Goal: Information Seeking & Learning: Check status

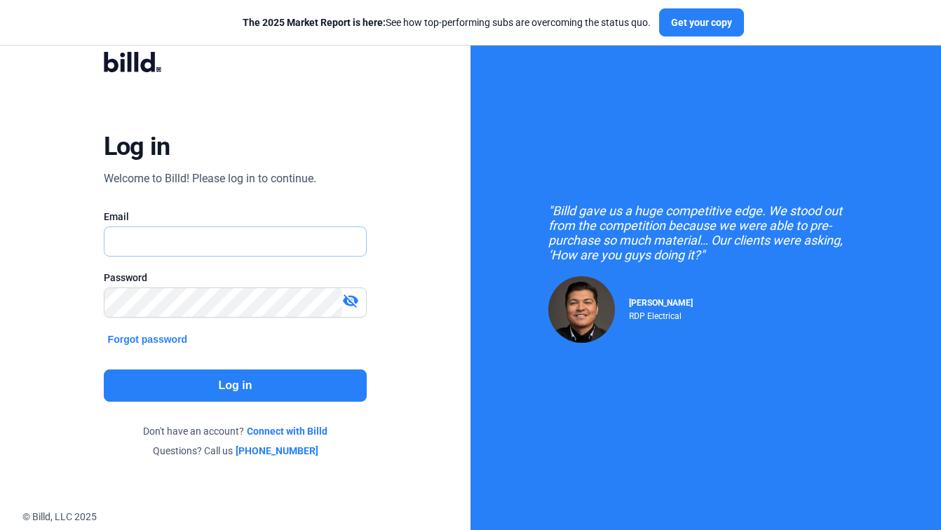
click at [220, 239] on input "text" at bounding box center [229, 241] width 248 height 29
paste input "[EMAIL_ADDRESS][DOMAIN_NAME]"
type input "[EMAIL_ADDRESS][DOMAIN_NAME]"
click at [233, 383] on button "Log in" at bounding box center [236, 386] width 264 height 32
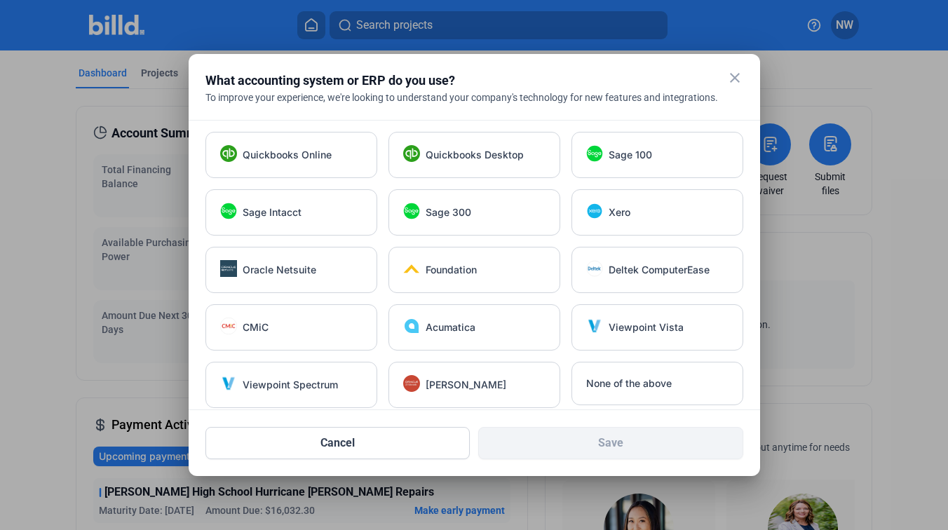
click at [734, 78] on mat-icon "close" at bounding box center [735, 77] width 17 height 17
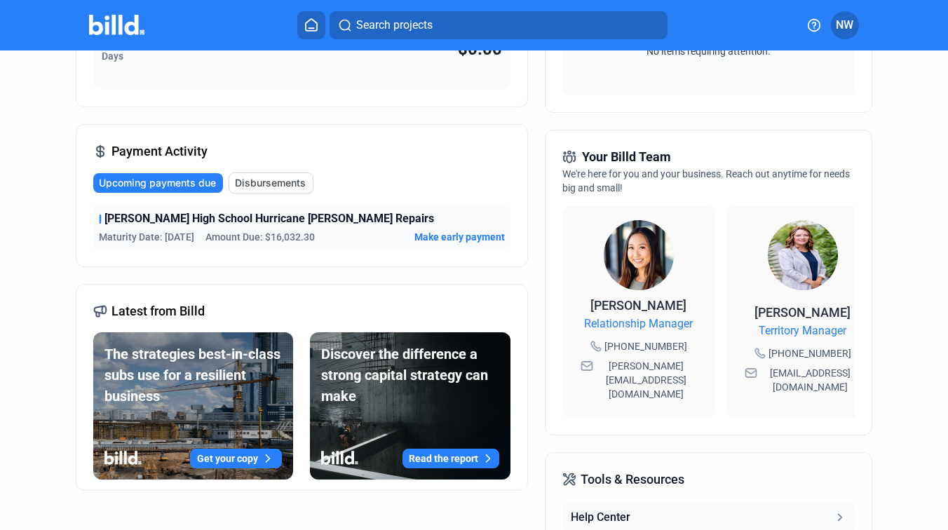
scroll to position [288, 0]
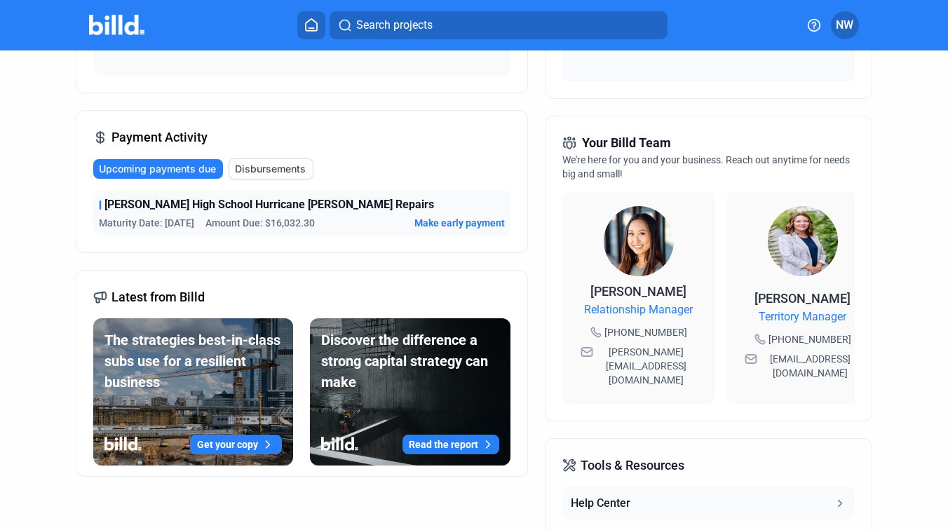
click at [307, 211] on span "[PERSON_NAME] High School Hurricane [PERSON_NAME] Repairs" at bounding box center [270, 204] width 330 height 17
click at [424, 217] on span "Make early payment" at bounding box center [460, 223] width 90 height 14
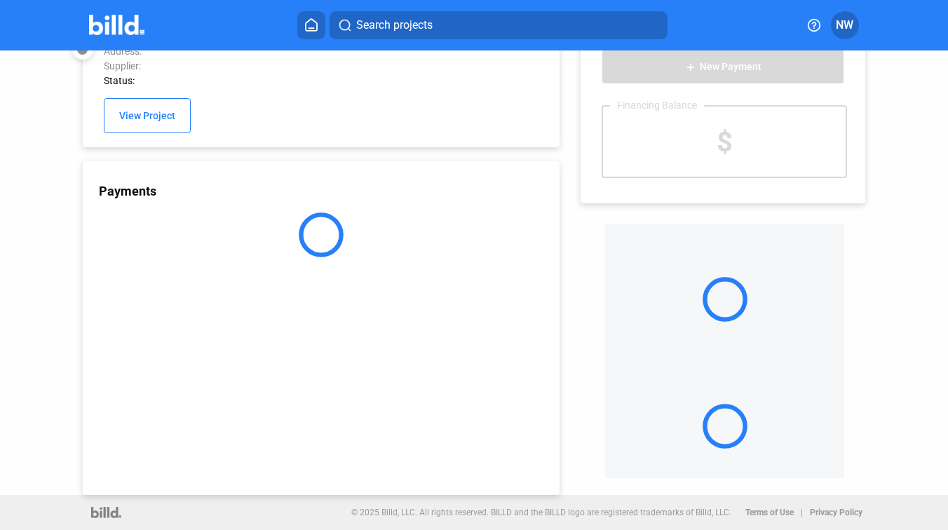
scroll to position [37, 0]
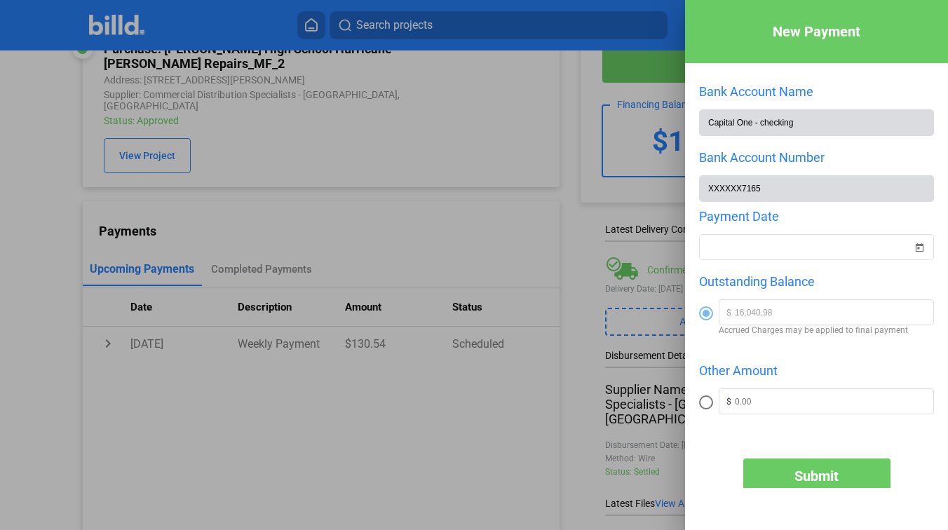
click at [561, 123] on div at bounding box center [474, 265] width 948 height 530
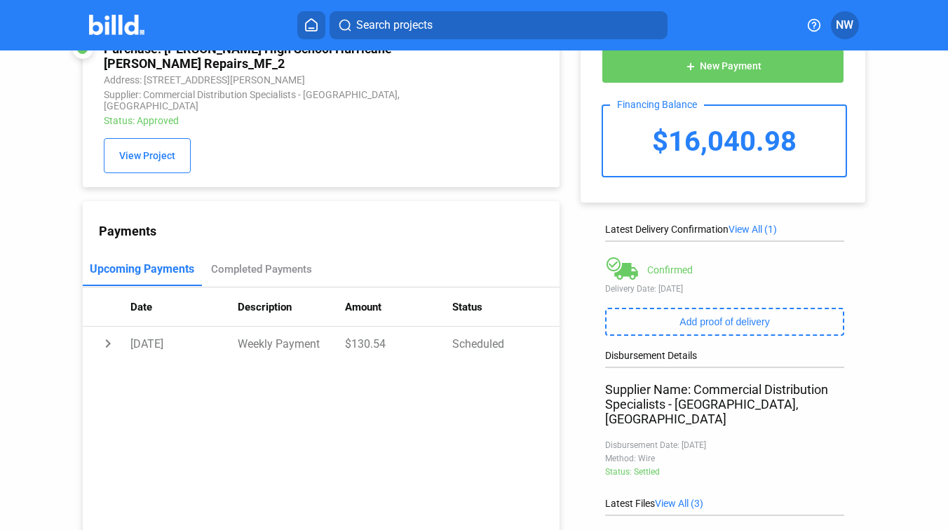
scroll to position [0, 0]
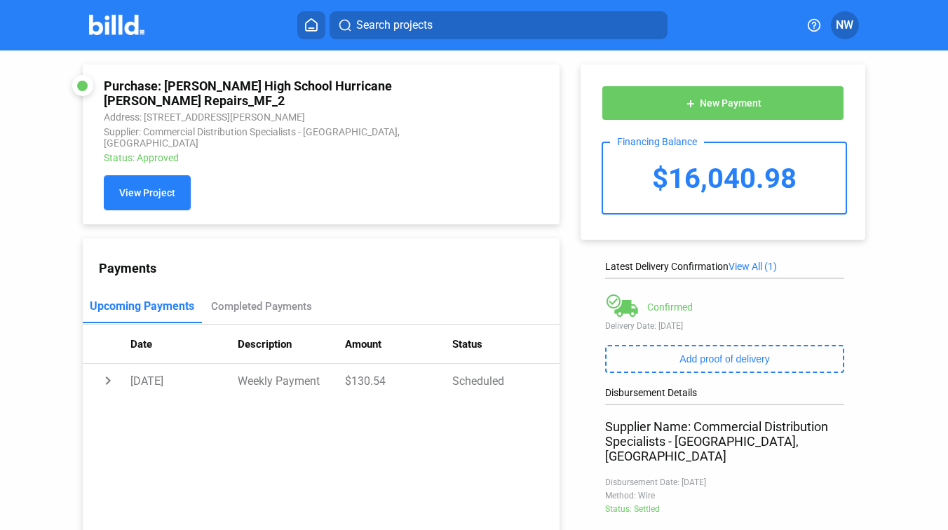
click at [153, 188] on span "View Project" at bounding box center [147, 193] width 56 height 11
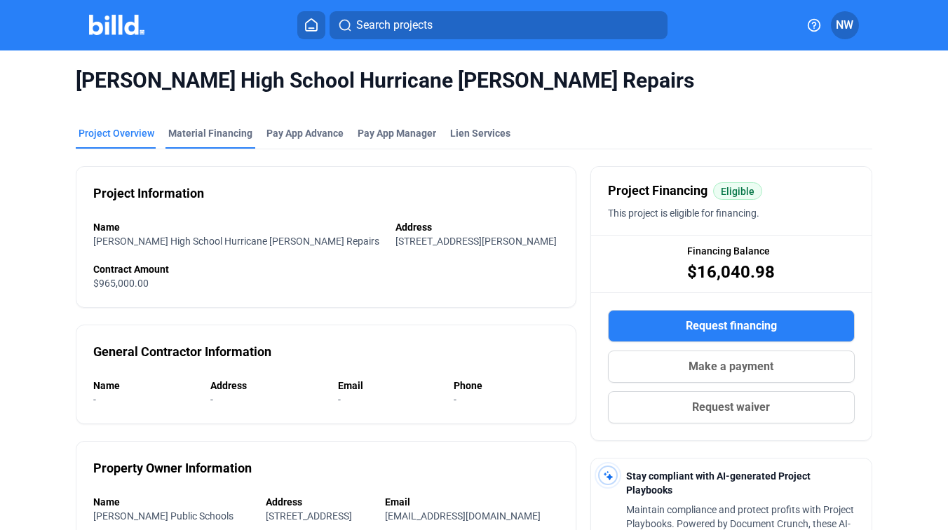
click at [218, 142] on div "Material Financing" at bounding box center [211, 137] width 90 height 22
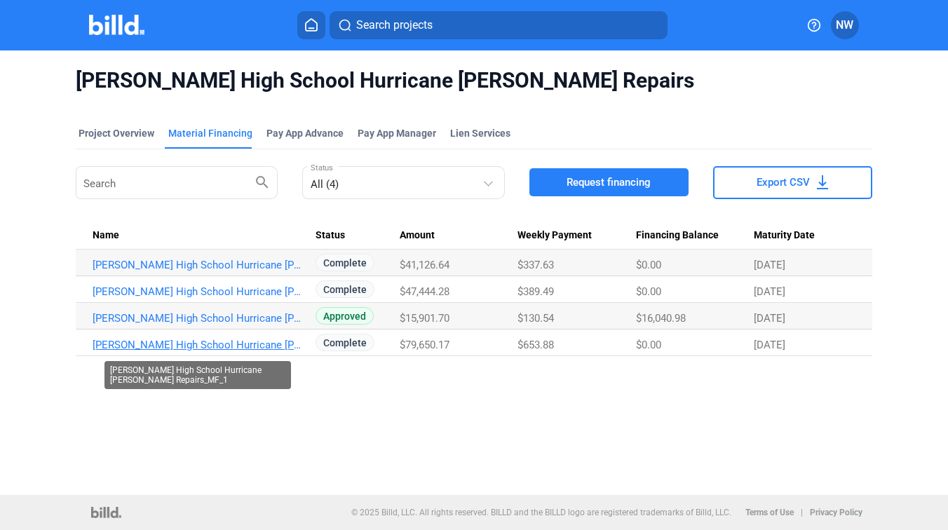
click at [271, 342] on link "[PERSON_NAME] High School Hurricane [PERSON_NAME] Repairs_MF_1" at bounding box center [198, 345] width 211 height 13
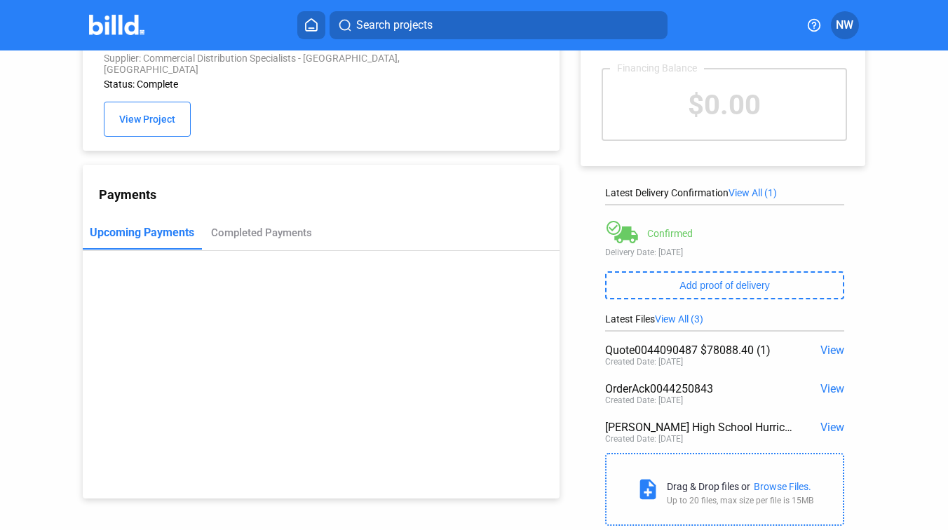
scroll to position [112, 0]
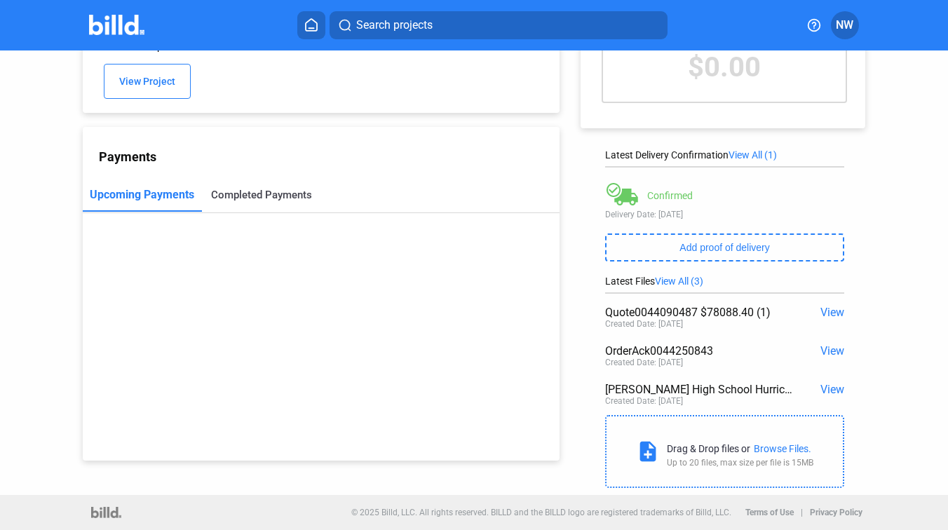
click at [250, 194] on div "Completed Payments" at bounding box center [261, 195] width 119 height 34
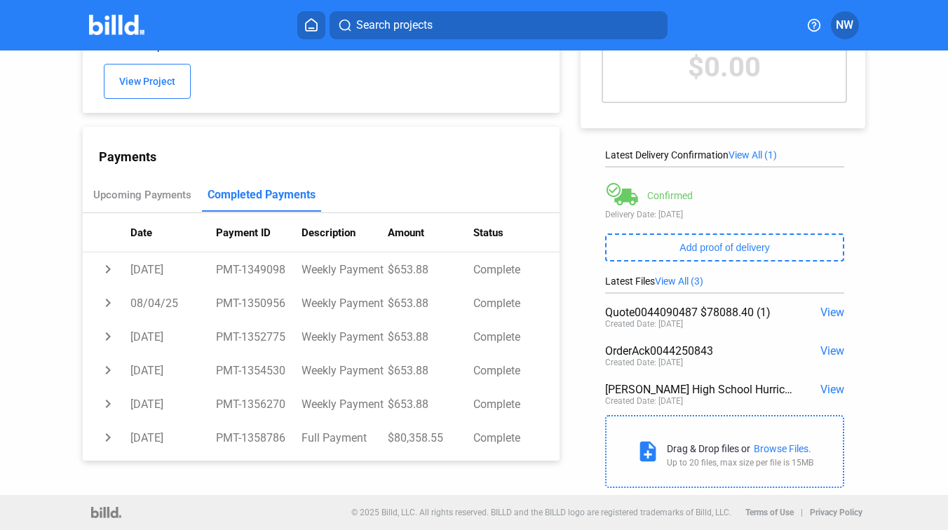
scroll to position [0, 0]
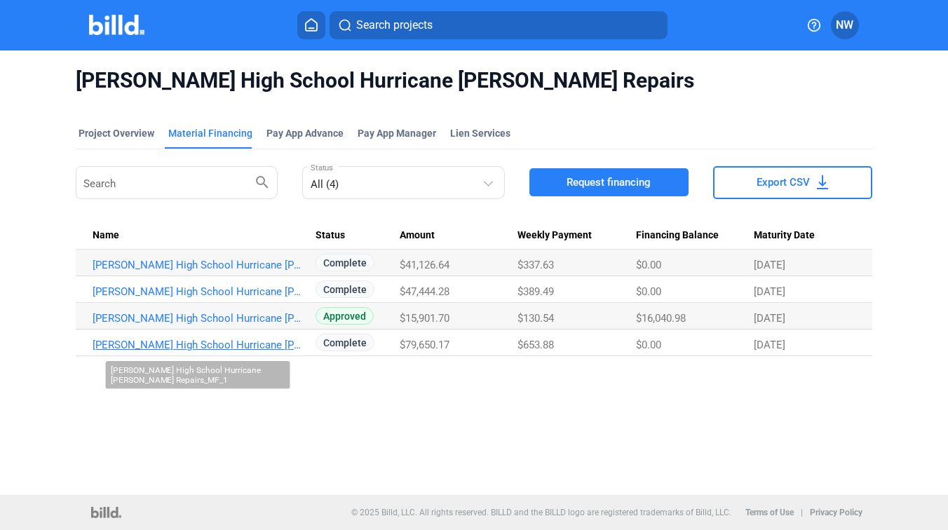
click at [248, 349] on link "[PERSON_NAME] High School Hurricane [PERSON_NAME] Repairs_MF_1" at bounding box center [198, 345] width 211 height 13
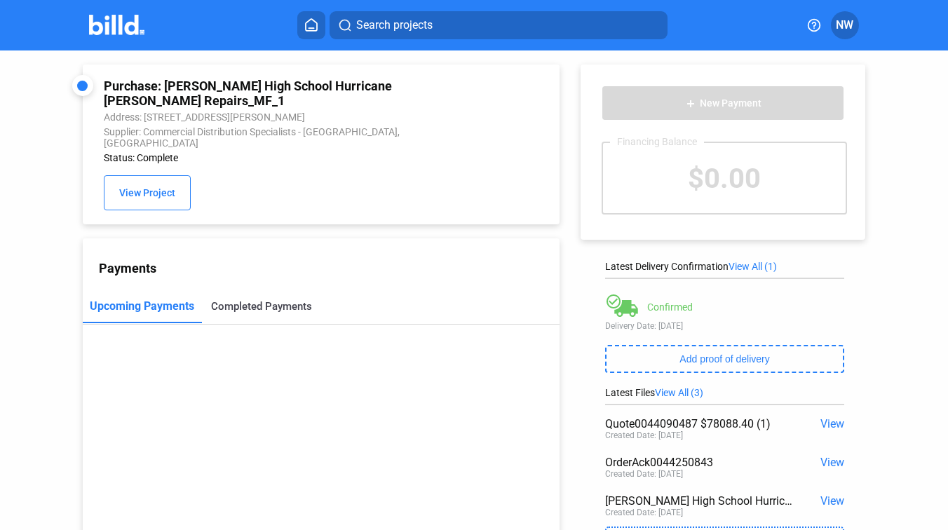
click at [268, 300] on div "Completed Payments" at bounding box center [261, 306] width 101 height 13
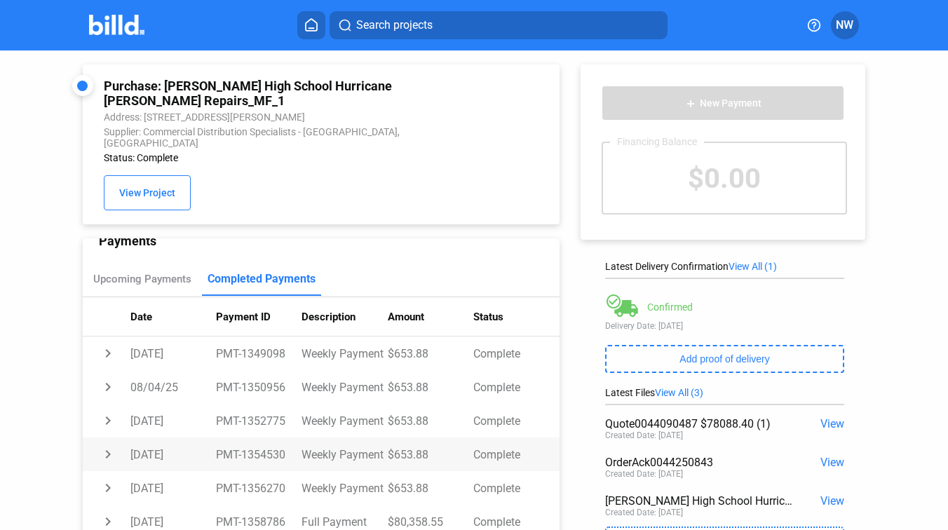
scroll to position [112, 0]
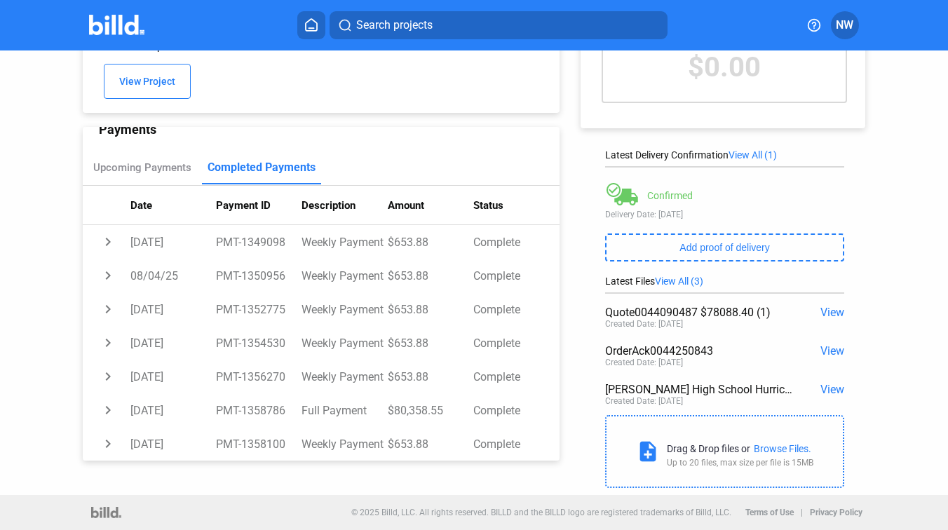
click at [821, 388] on span "View" at bounding box center [833, 389] width 24 height 13
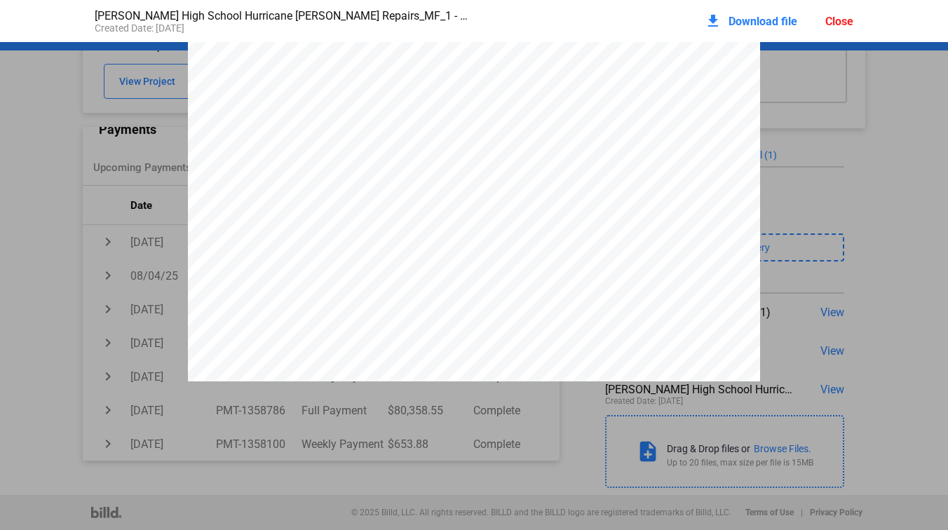
scroll to position [205, 0]
click at [752, 13] on div "download Download file" at bounding box center [751, 21] width 93 height 31
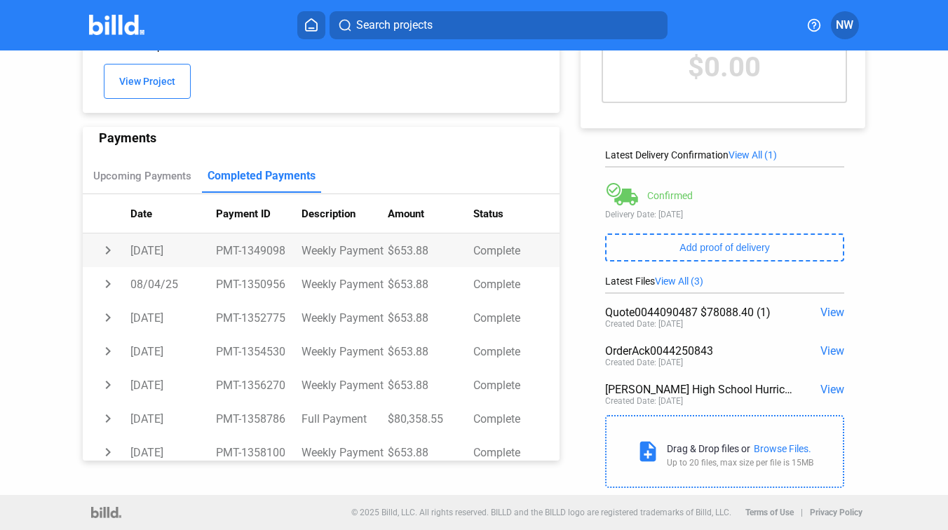
scroll to position [27, 0]
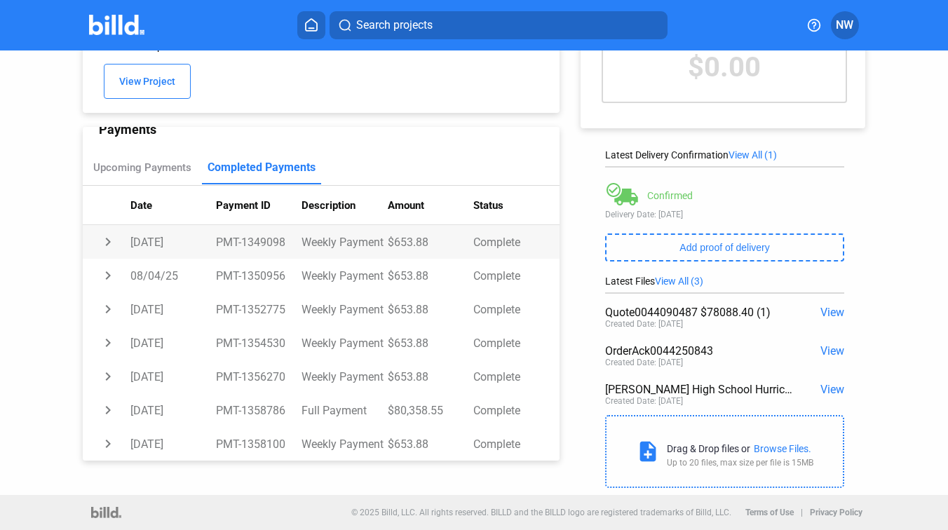
click at [286, 237] on td "PMT-1349098" at bounding box center [259, 242] width 86 height 34
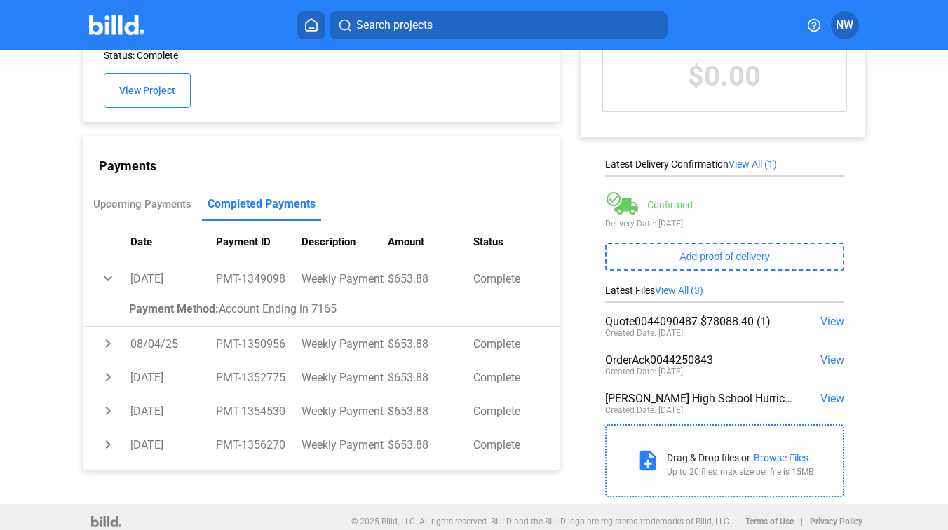
scroll to position [112, 0]
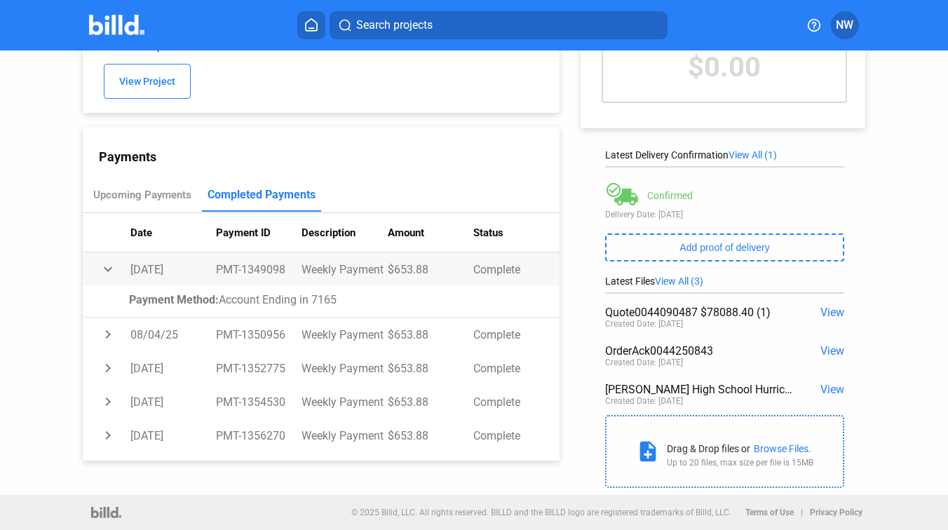
click at [255, 264] on td "PMT-1349098" at bounding box center [259, 270] width 86 height 34
click at [821, 353] on span "View" at bounding box center [833, 350] width 24 height 13
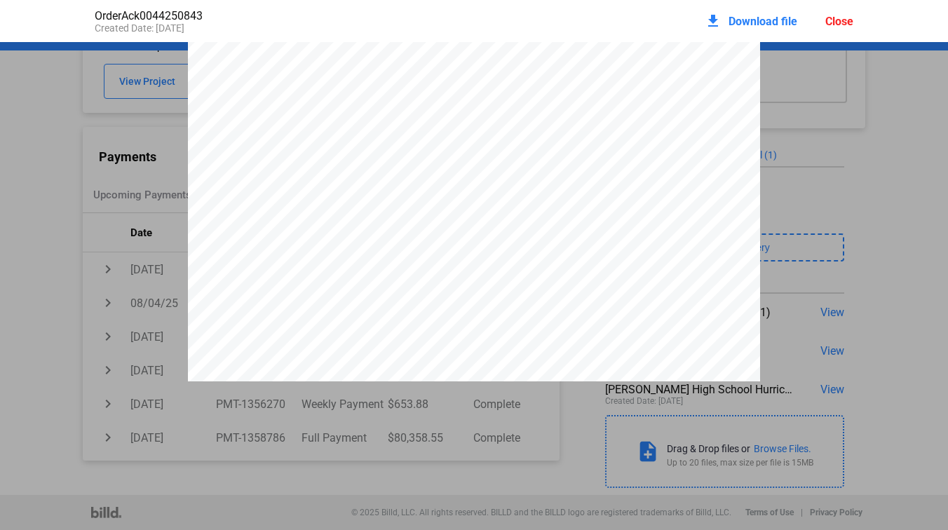
scroll to position [79, 0]
click at [833, 20] on div "Close" at bounding box center [840, 21] width 28 height 13
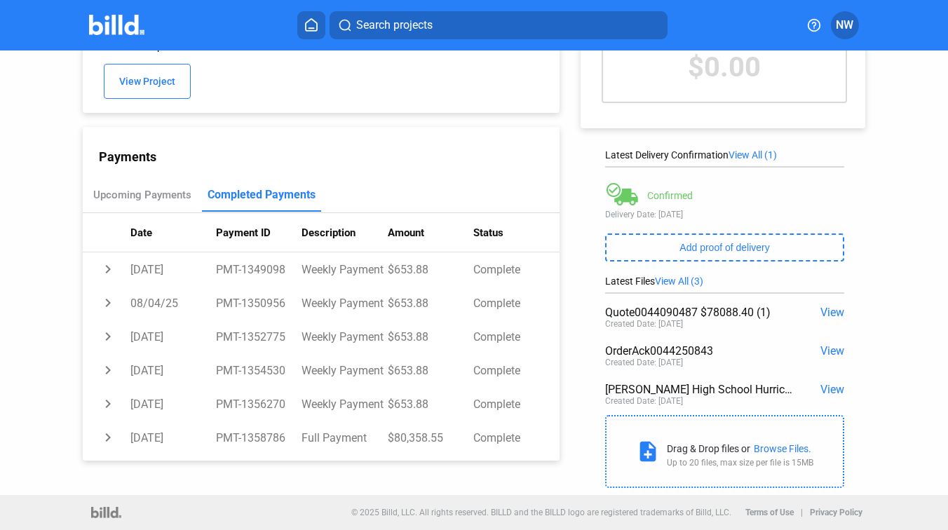
click at [821, 386] on span "View" at bounding box center [833, 389] width 24 height 13
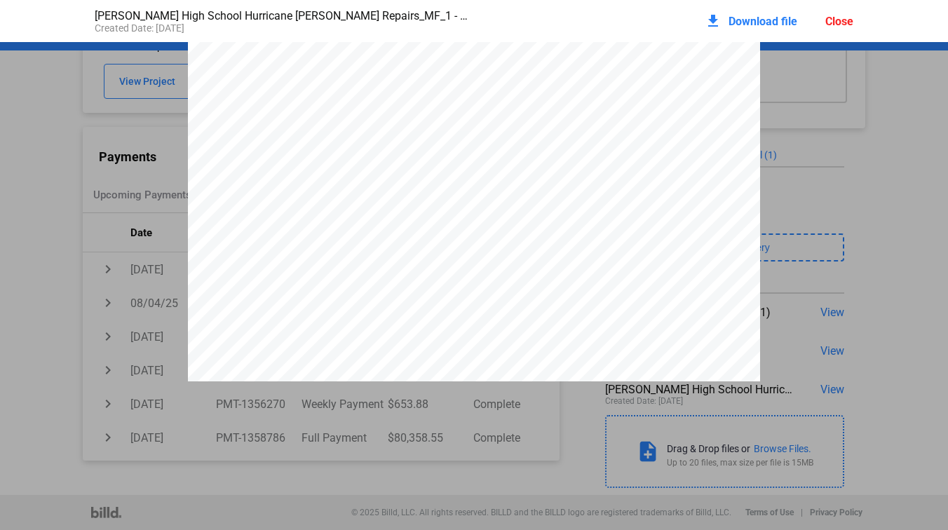
scroll to position [128, 0]
click at [838, 22] on div "Close" at bounding box center [840, 21] width 28 height 13
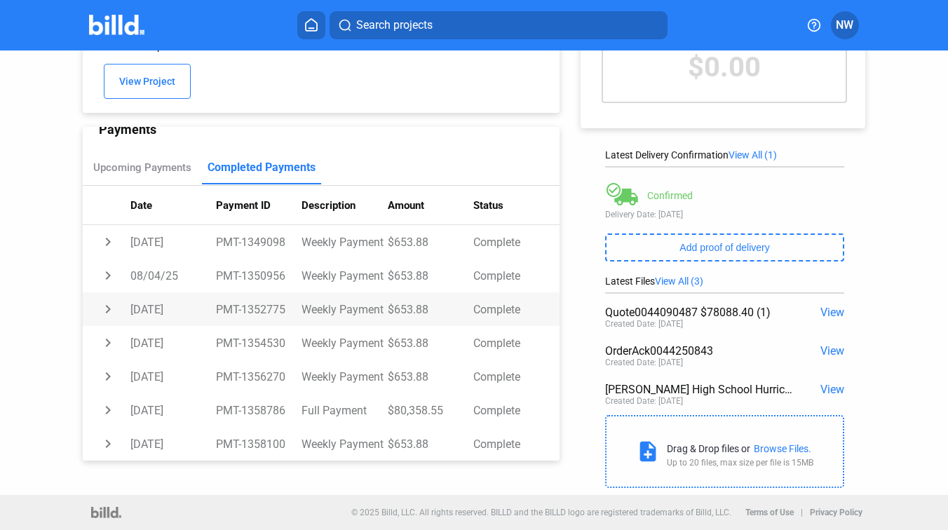
scroll to position [0, 0]
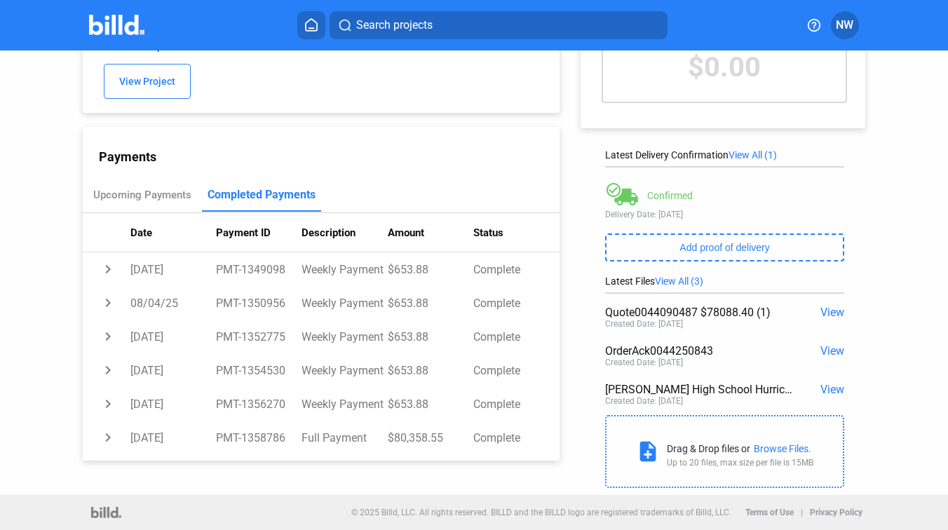
click at [567, 172] on div "add New Payment Financing Balance $0.00 Latest Delivery Confirmation View All (…" at bounding box center [731, 217] width 342 height 556
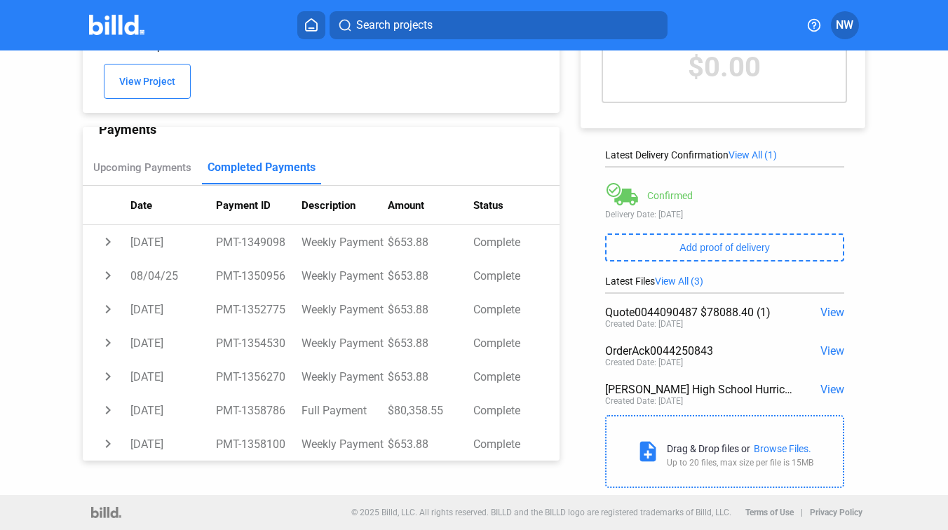
click at [578, 236] on div "add New Payment Financing Balance $0.00 Latest Delivery Confirmation View All (…" at bounding box center [731, 217] width 342 height 556
click at [564, 111] on div "add New Payment Financing Balance $0.00 Latest Delivery Confirmation View All (…" at bounding box center [731, 217] width 342 height 556
click at [563, 112] on div "add New Payment Financing Balance $0.00 Latest Delivery Confirmation View All (…" at bounding box center [731, 217] width 342 height 556
click at [826, 387] on span "View" at bounding box center [833, 389] width 24 height 13
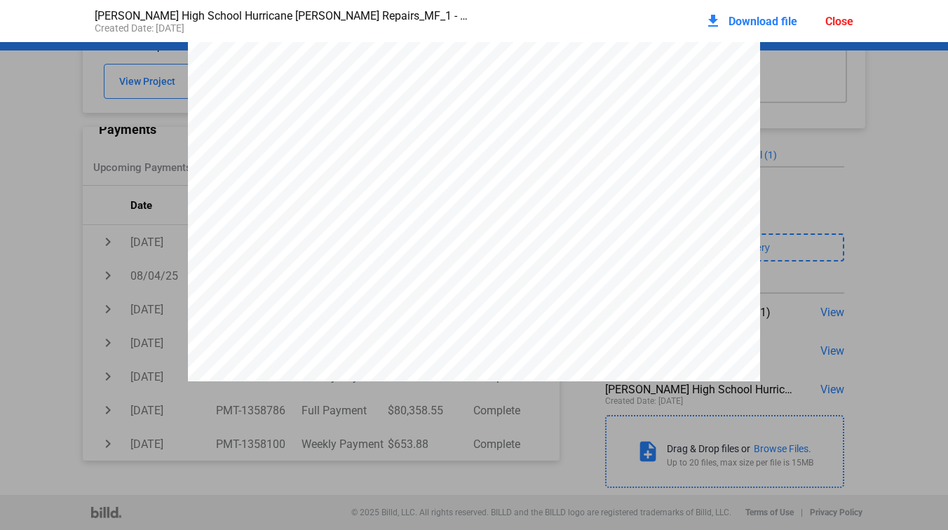
scroll to position [144, 0]
click at [835, 22] on div "Close" at bounding box center [840, 21] width 28 height 13
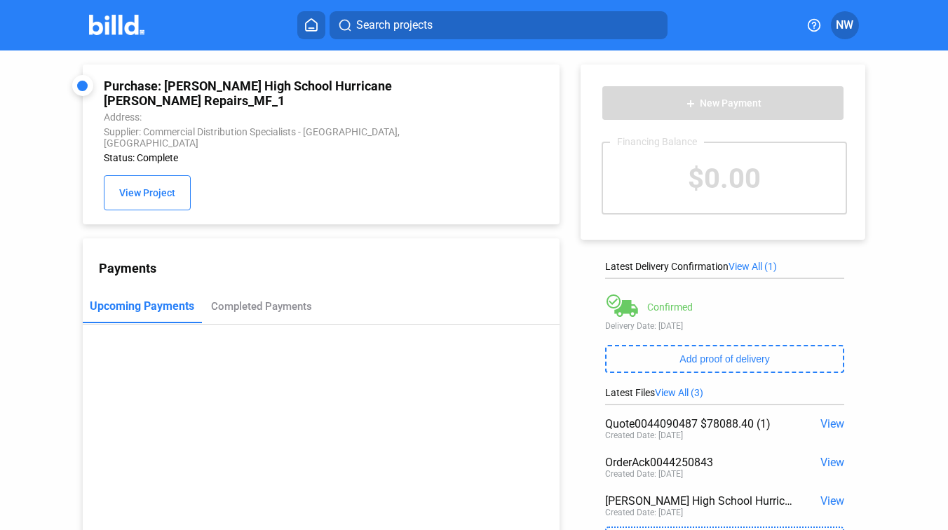
click at [123, 28] on img at bounding box center [116, 25] width 55 height 20
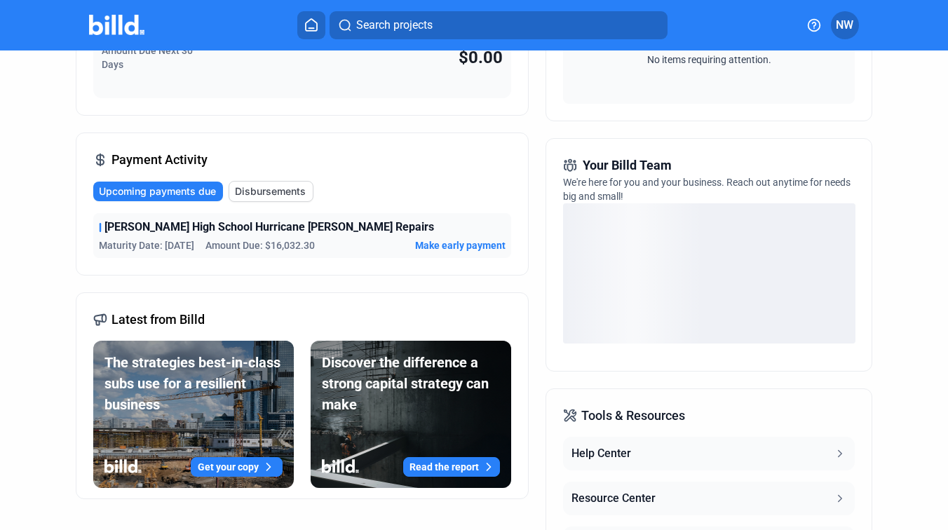
scroll to position [341, 0]
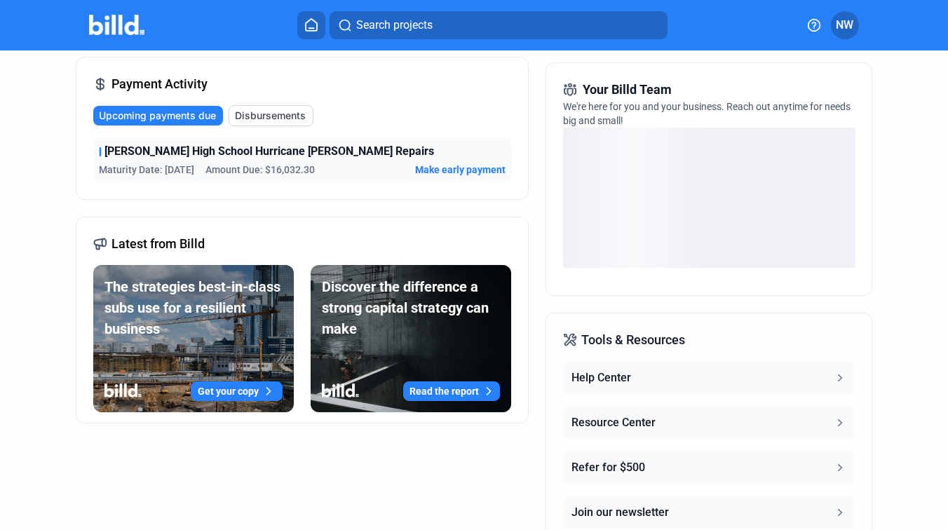
click at [273, 114] on span "Disbursements" at bounding box center [270, 116] width 71 height 14
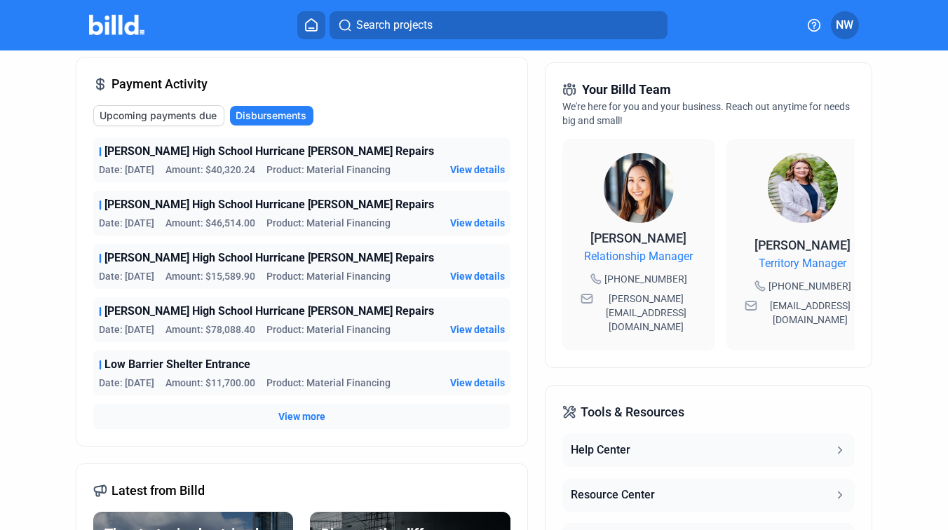
click at [464, 382] on span "View details" at bounding box center [477, 383] width 55 height 14
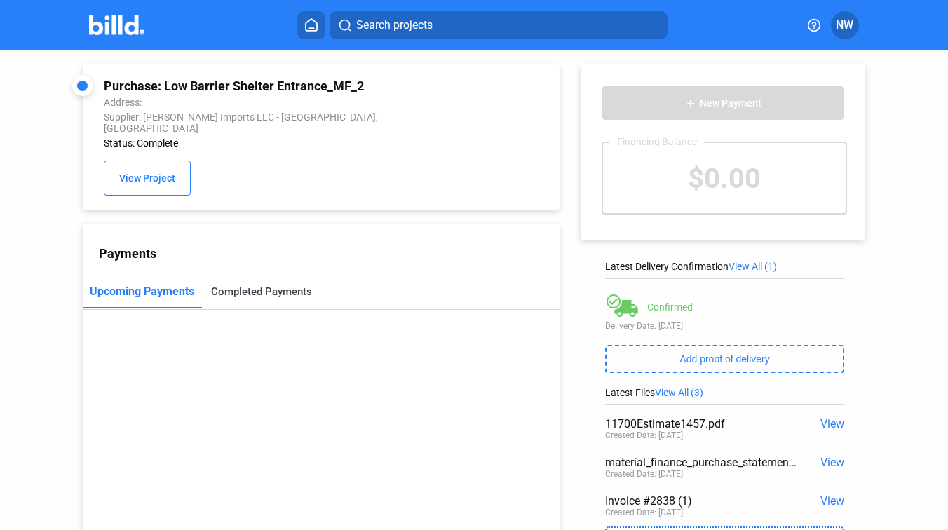
click at [250, 289] on div "Completed Payments" at bounding box center [261, 292] width 119 height 34
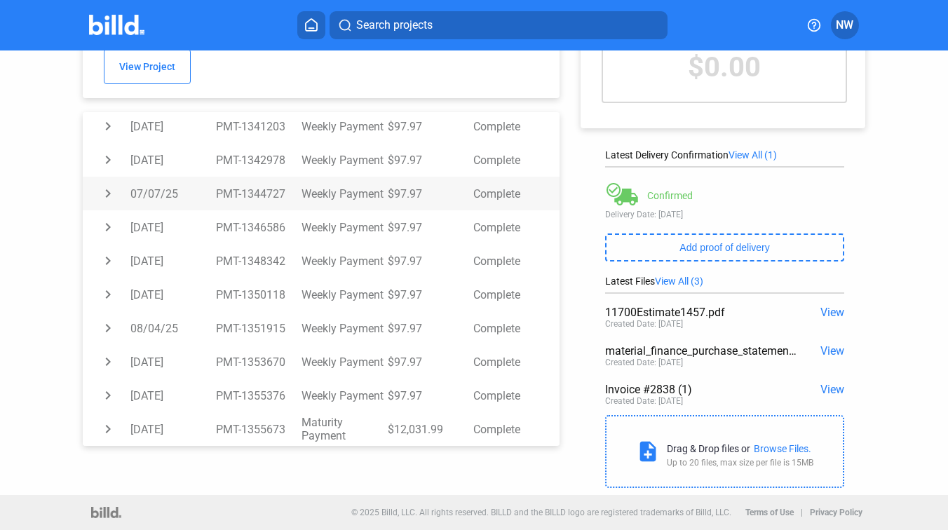
scroll to position [112, 0]
click at [356, 295] on td "Weekly Payment" at bounding box center [345, 295] width 86 height 34
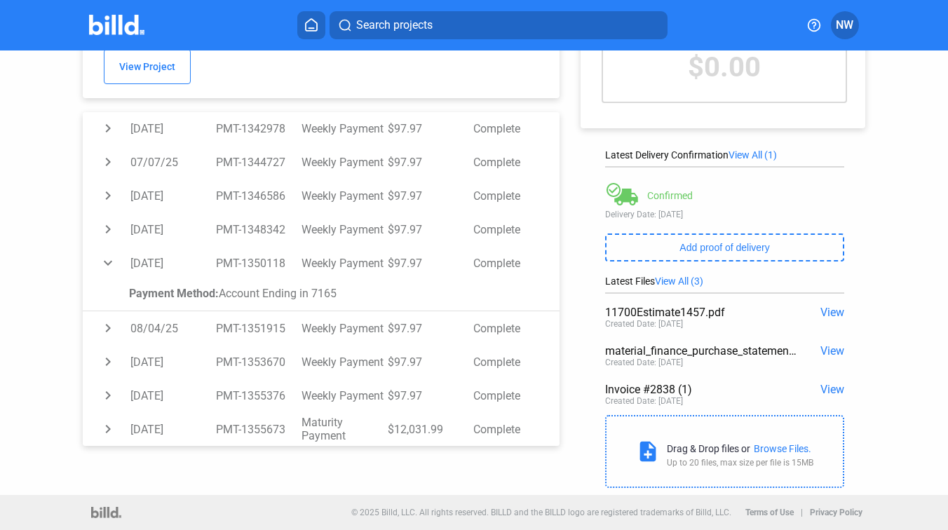
click at [821, 351] on span "View" at bounding box center [833, 350] width 24 height 13
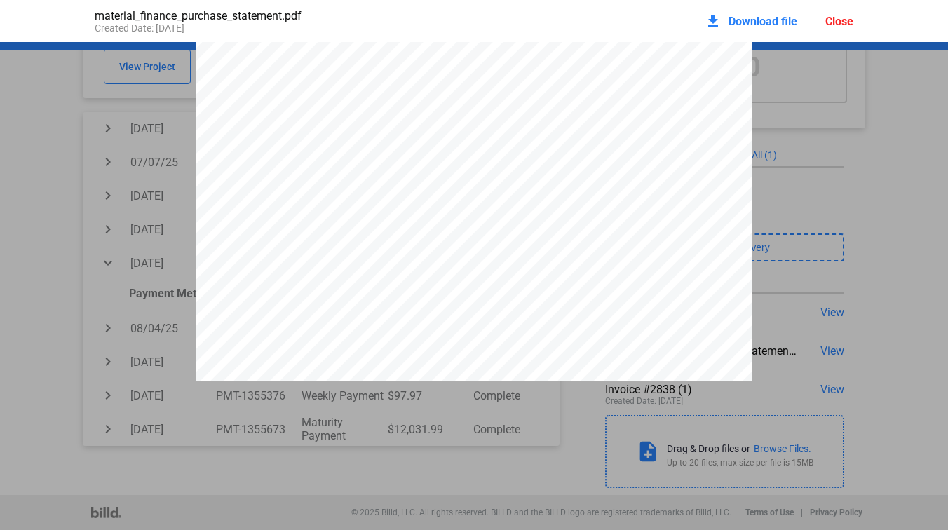
scroll to position [158, 0]
click at [838, 22] on div "Close" at bounding box center [840, 21] width 28 height 13
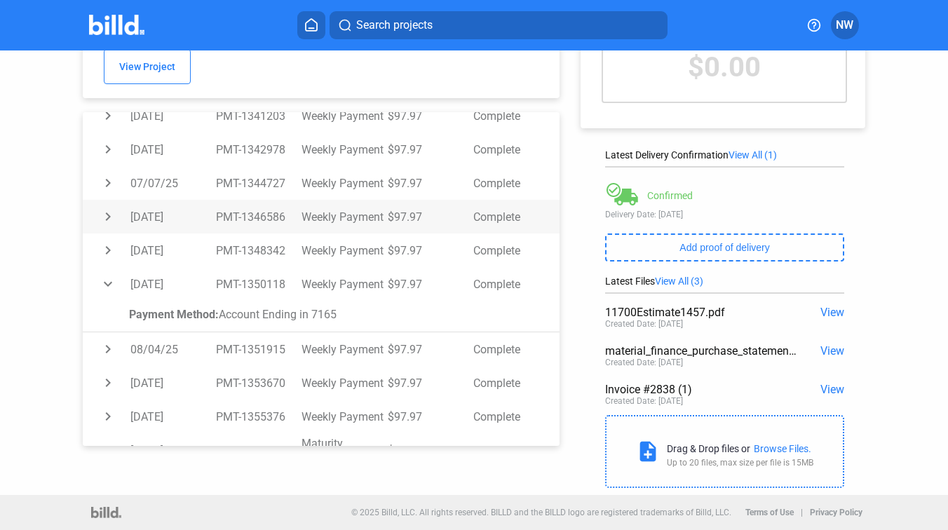
scroll to position [396, 0]
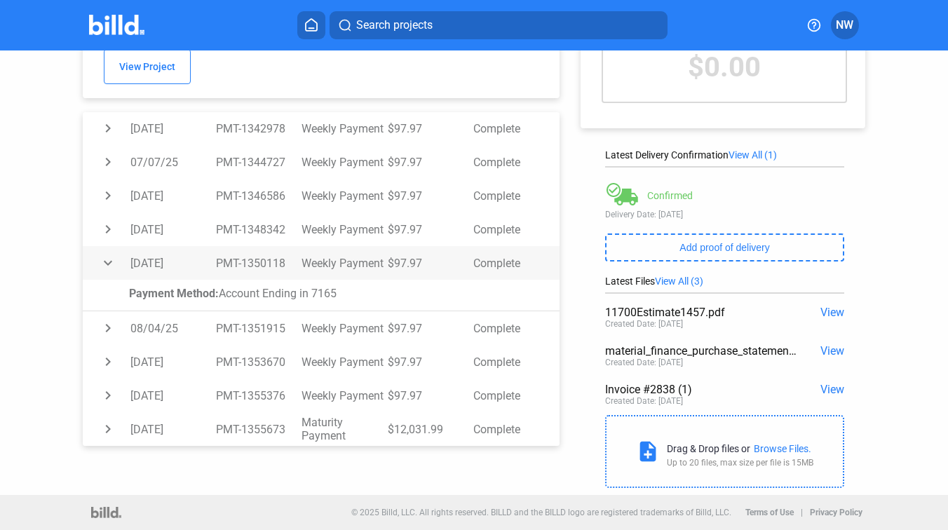
click at [326, 257] on td "Weekly Payment" at bounding box center [345, 263] width 86 height 34
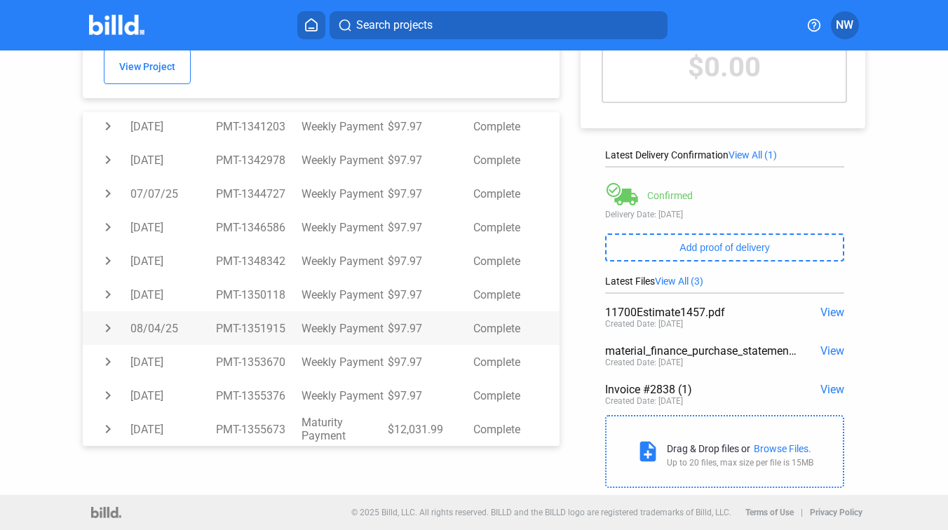
click at [323, 321] on td "Weekly Payment" at bounding box center [345, 328] width 86 height 34
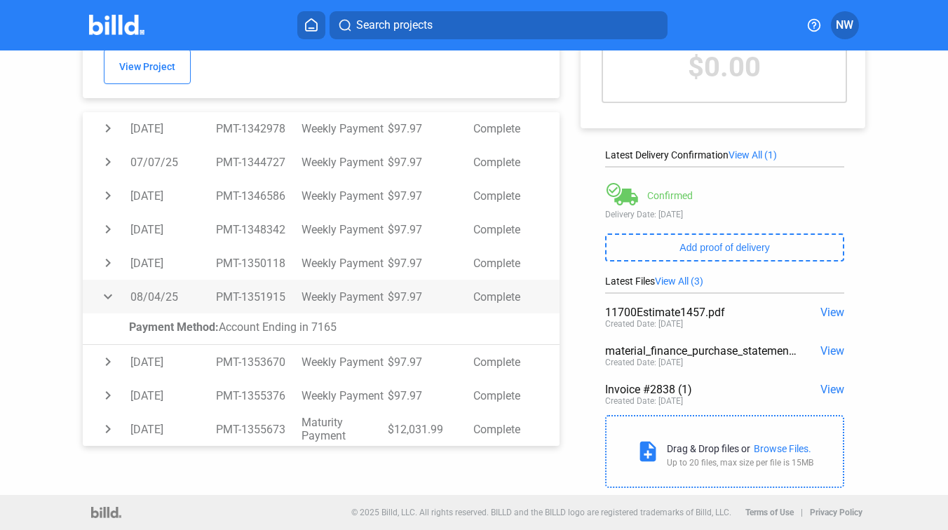
click at [347, 283] on td "Weekly Payment" at bounding box center [345, 297] width 86 height 34
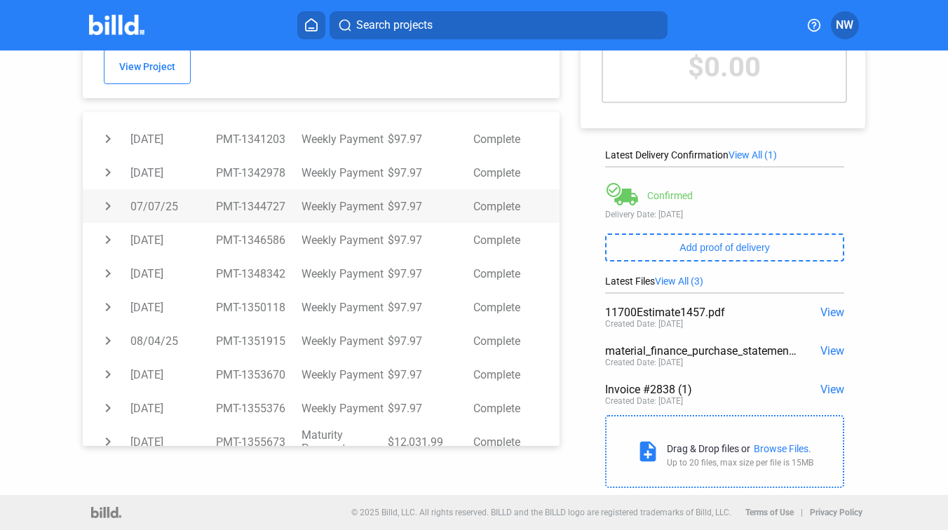
scroll to position [364, 0]
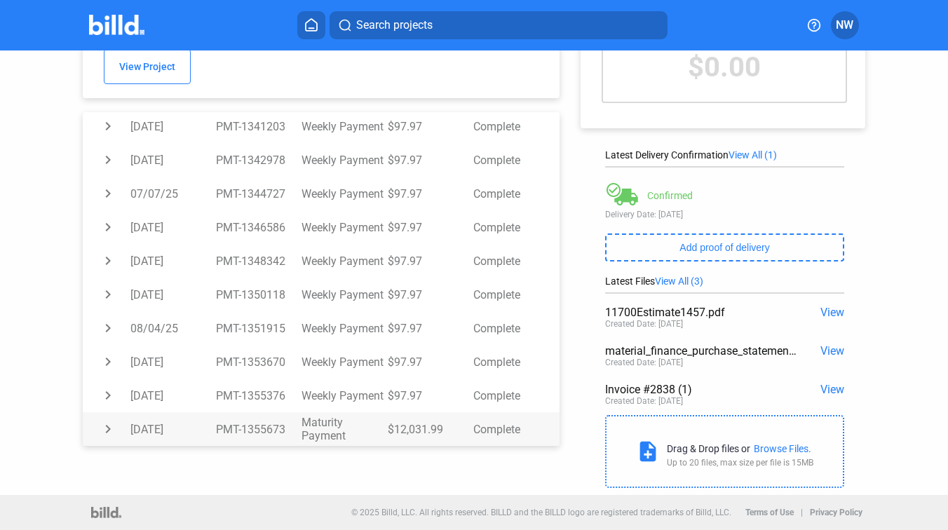
click at [353, 423] on td "Maturity Payment" at bounding box center [345, 429] width 86 height 34
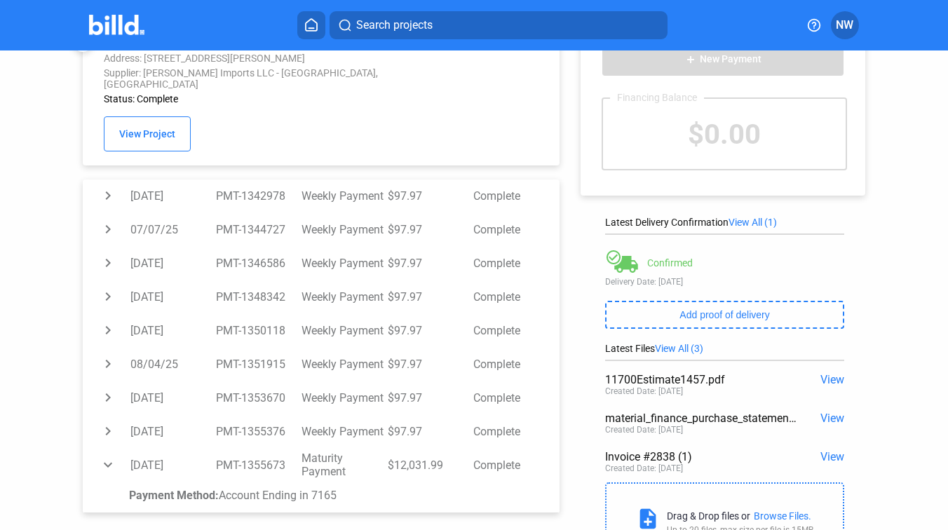
scroll to position [112, 0]
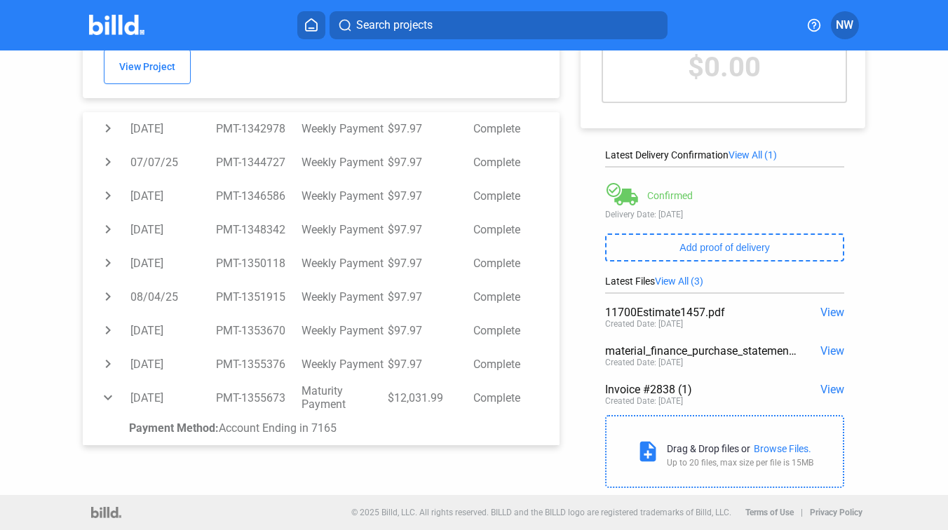
click at [824, 350] on span "View" at bounding box center [833, 350] width 24 height 13
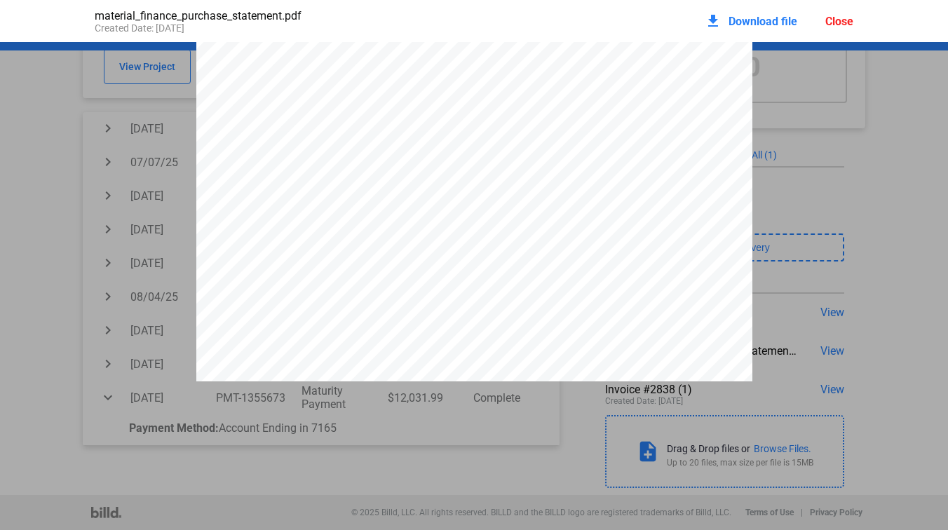
scroll to position [155, 0]
click at [743, 26] on span "Download file" at bounding box center [763, 21] width 69 height 13
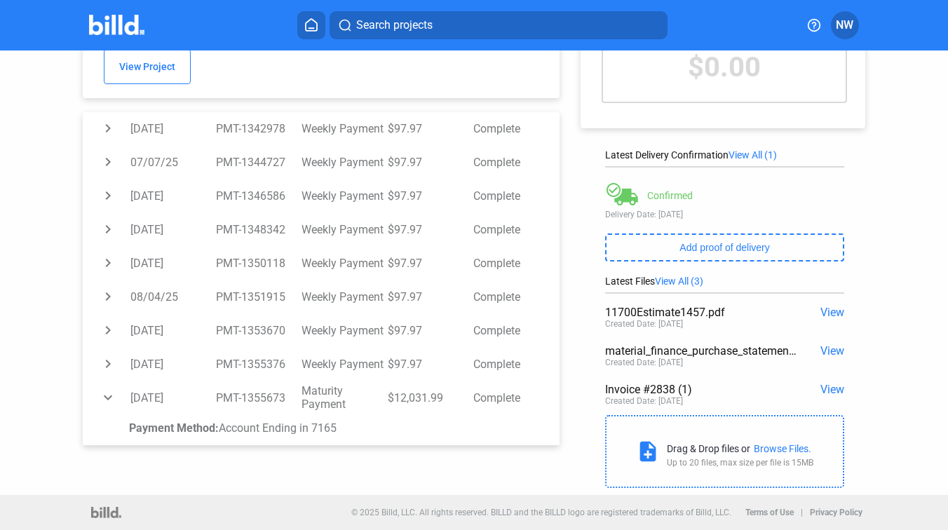
click at [825, 315] on span "View" at bounding box center [833, 312] width 24 height 13
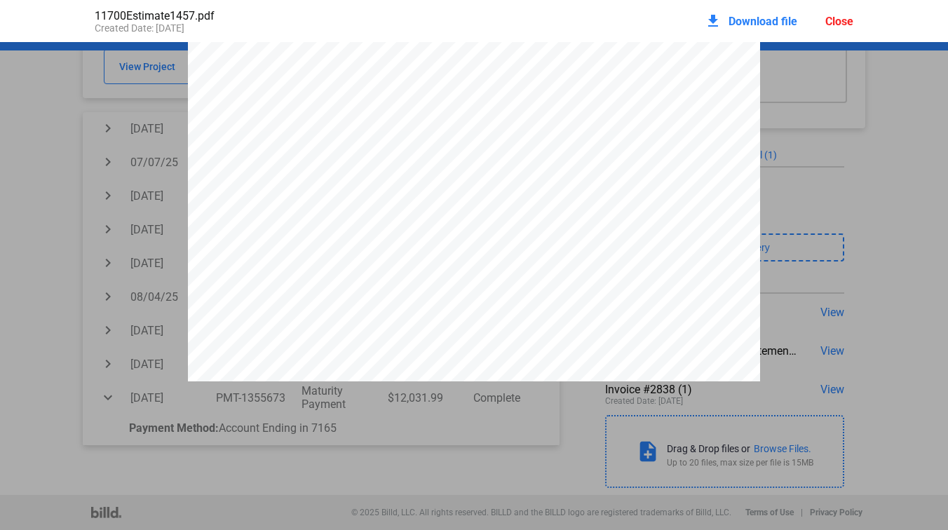
scroll to position [261, 0]
click at [887, 282] on div "No sales order can be cancelled for any reason once building has been started o…" at bounding box center [474, 152] width 948 height 741
click at [836, 18] on div "Close" at bounding box center [840, 21] width 28 height 13
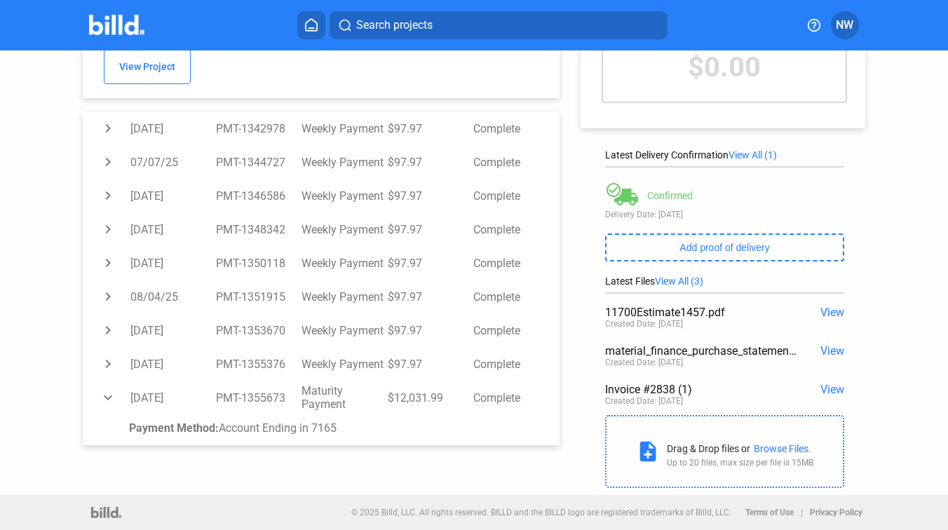
click at [826, 389] on span "View" at bounding box center [833, 389] width 24 height 13
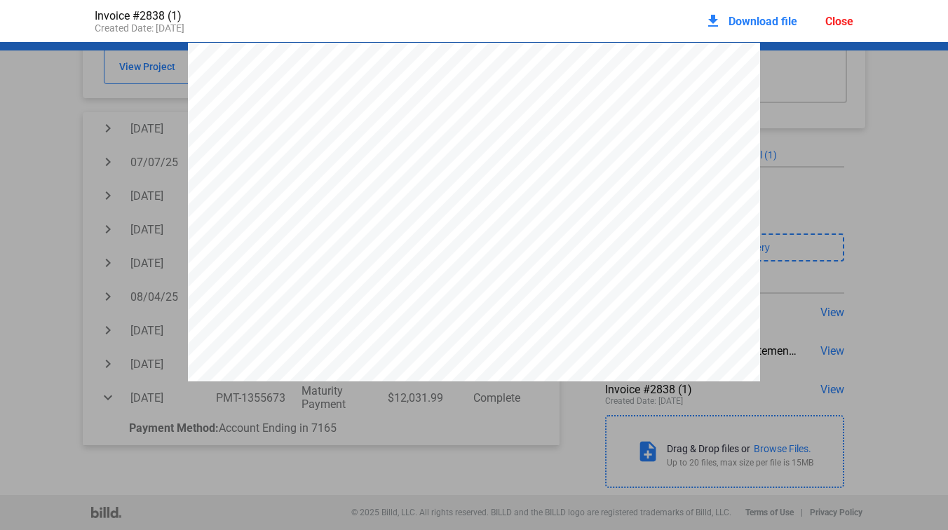
scroll to position [7, 0]
click at [844, 18] on div "Close" at bounding box center [840, 21] width 28 height 13
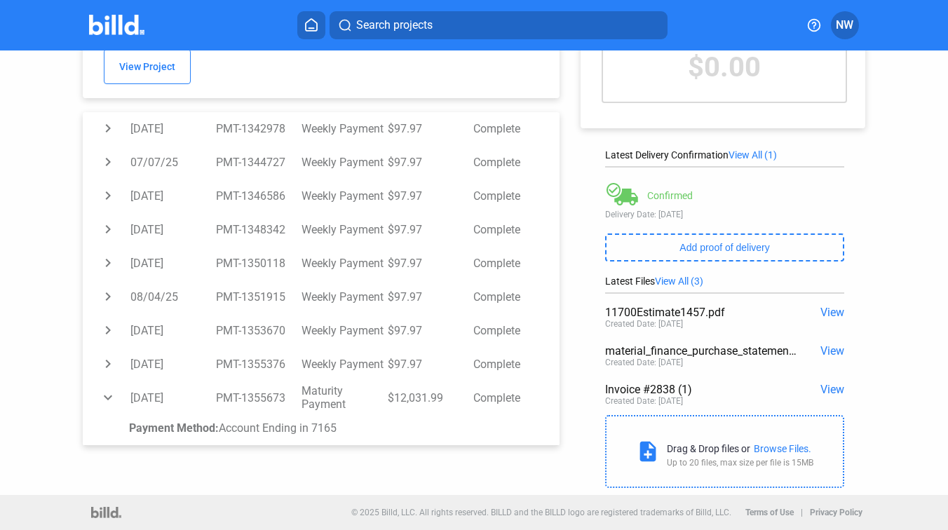
click at [828, 347] on span "View" at bounding box center [833, 350] width 24 height 13
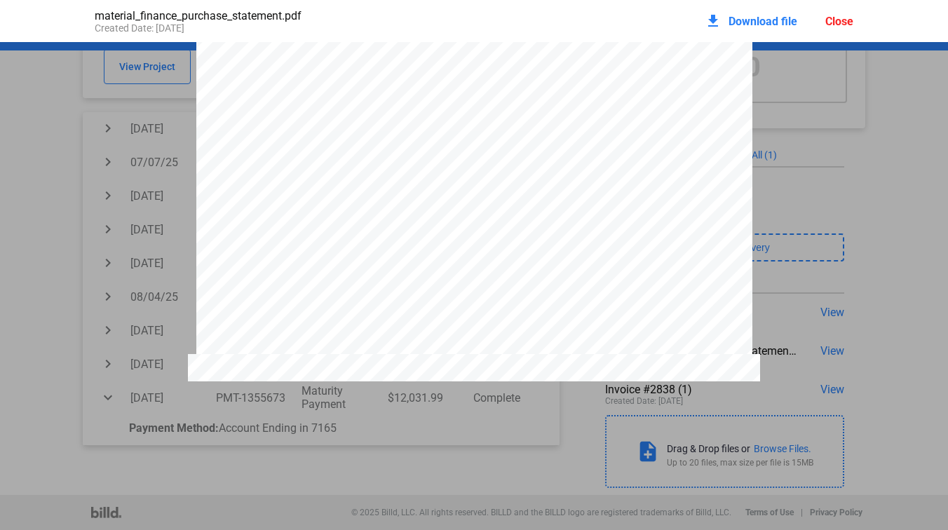
scroll to position [2031, 0]
click at [842, 20] on div "Close" at bounding box center [840, 21] width 28 height 13
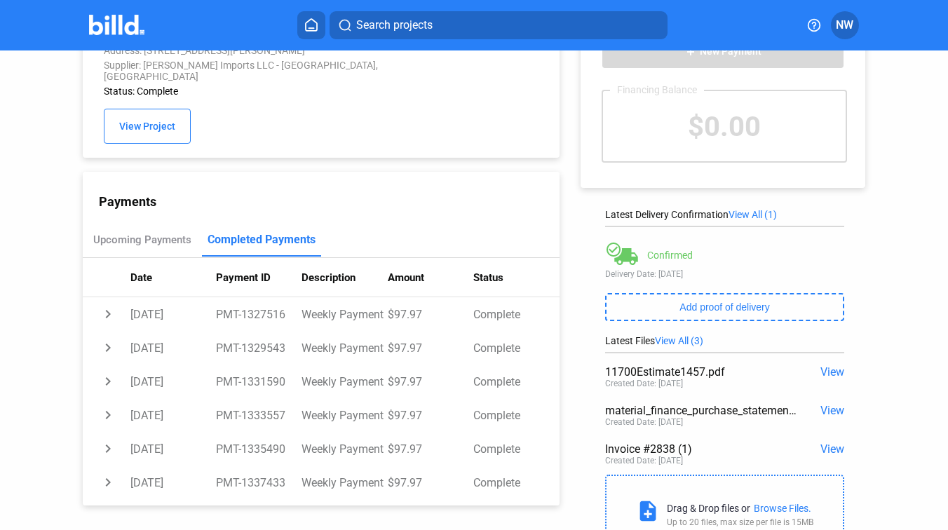
scroll to position [0, 0]
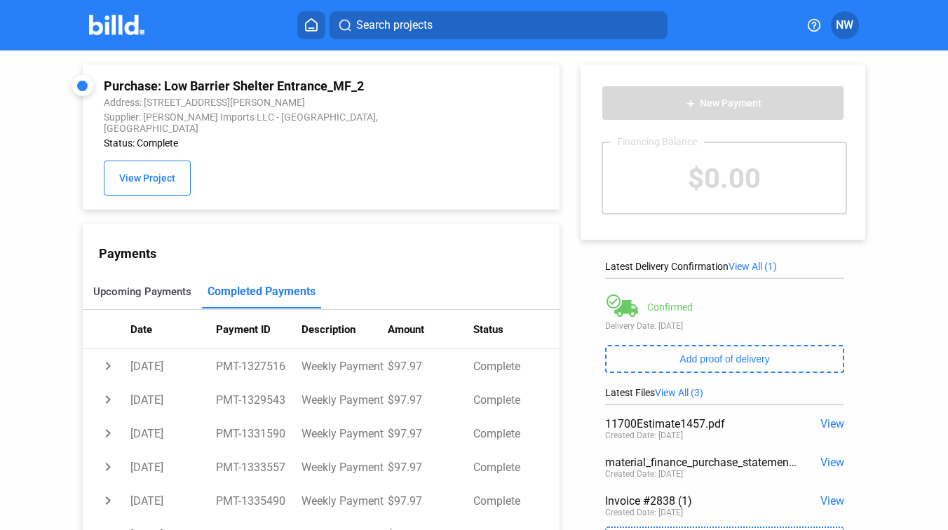
click at [149, 275] on div "Upcoming Payments" at bounding box center [142, 292] width 119 height 34
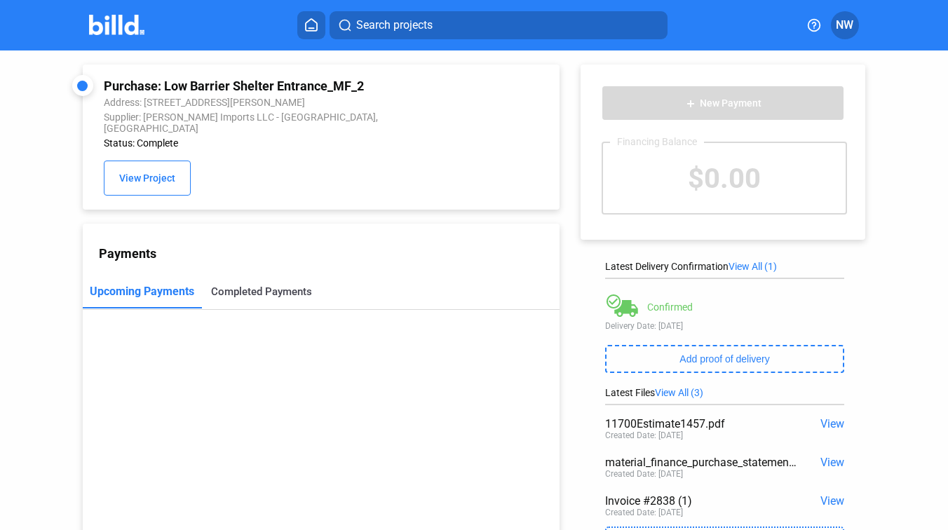
click at [234, 286] on div "Completed Payments" at bounding box center [261, 292] width 101 height 13
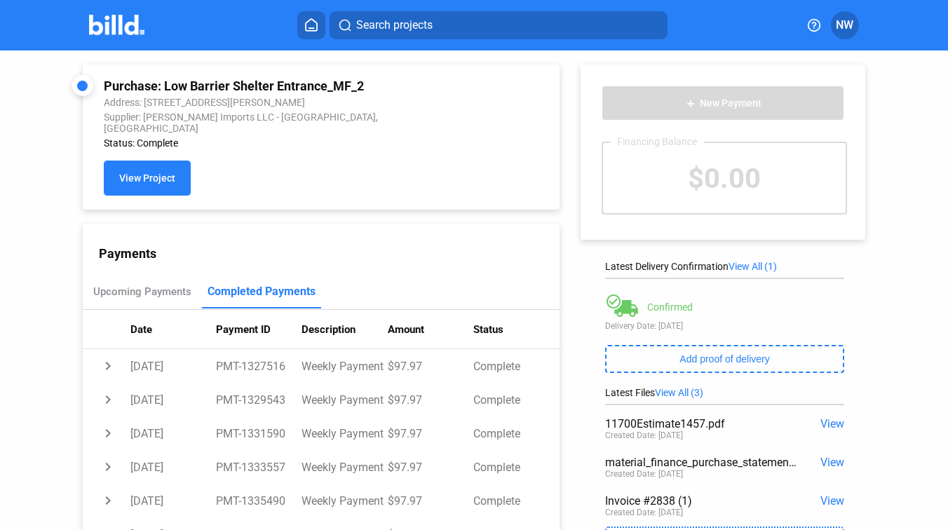
click at [154, 176] on button "View Project" at bounding box center [147, 178] width 87 height 35
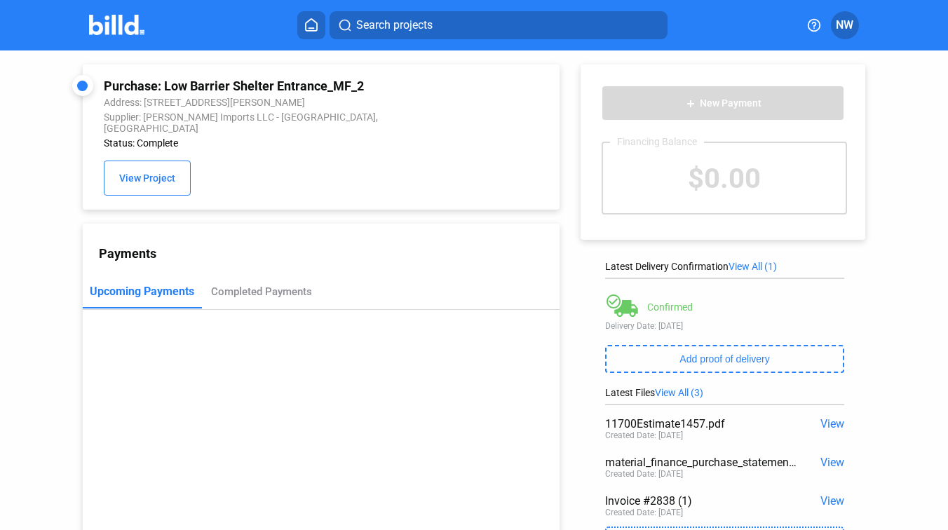
click at [563, 203] on div "add New Payment Financing Balance $0.00 Latest Delivery Confirmation View All (…" at bounding box center [731, 329] width 342 height 556
click at [112, 27] on img at bounding box center [116, 25] width 55 height 20
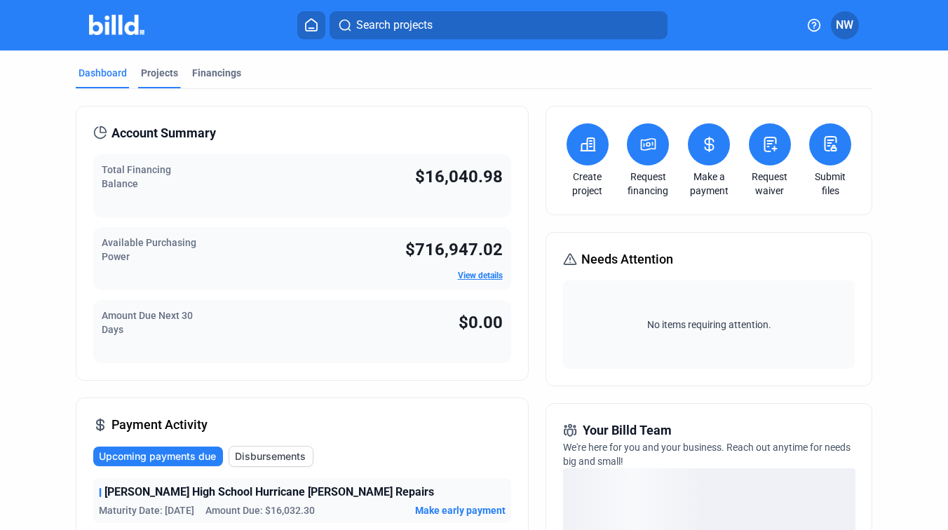
click at [157, 68] on div "Projects" at bounding box center [159, 73] width 37 height 14
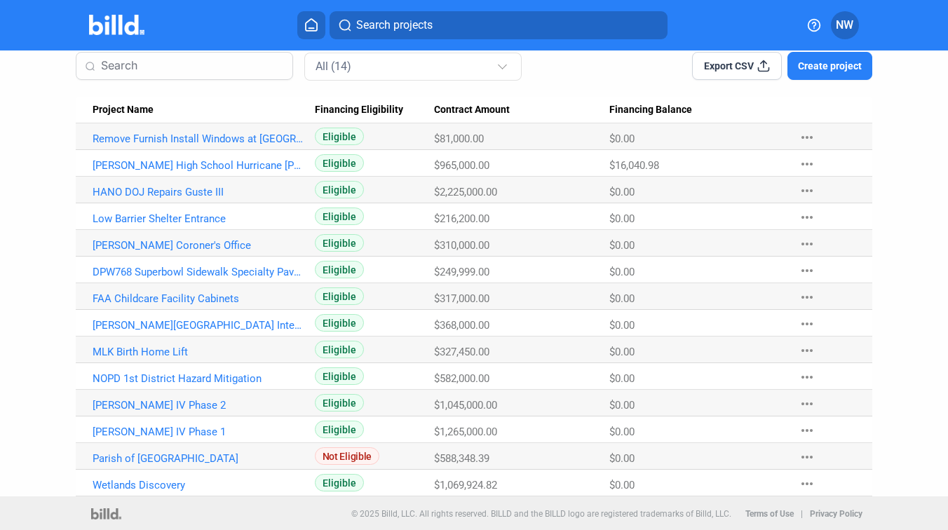
scroll to position [113, 0]
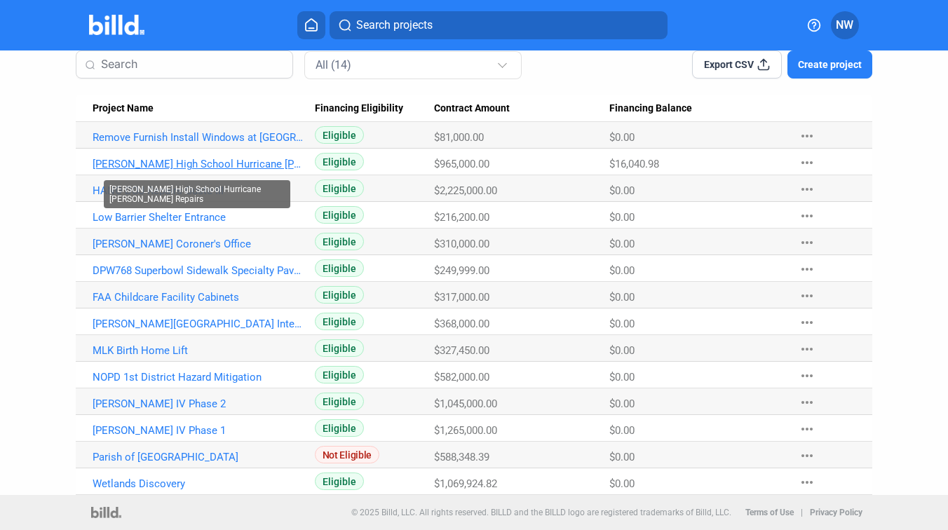
click at [268, 162] on link "[PERSON_NAME] High School Hurricane [PERSON_NAME] Repairs" at bounding box center [198, 164] width 211 height 13
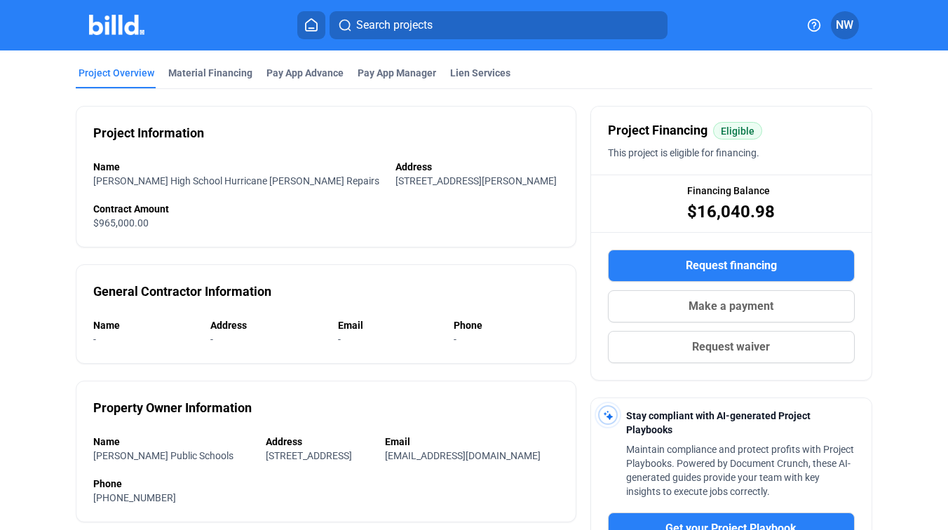
scroll to position [32, 0]
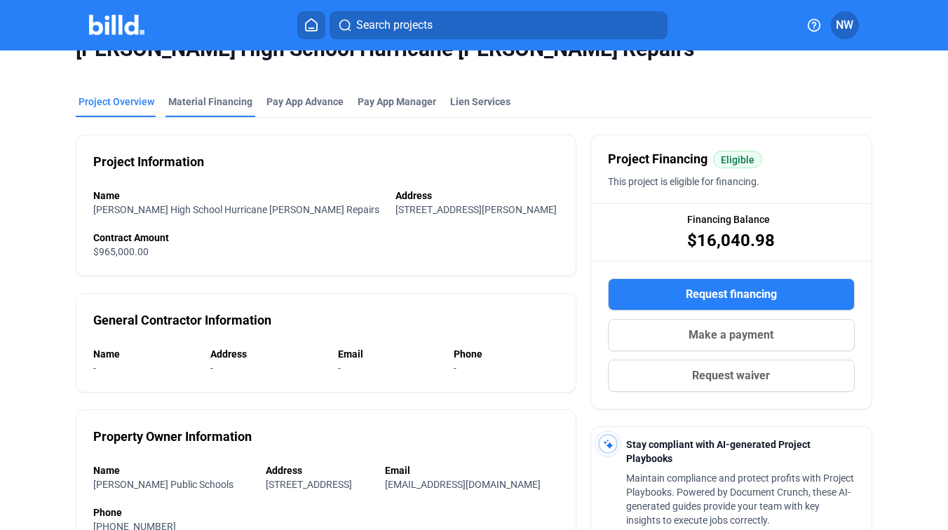
click at [233, 103] on div "Material Financing" at bounding box center [210, 102] width 84 height 14
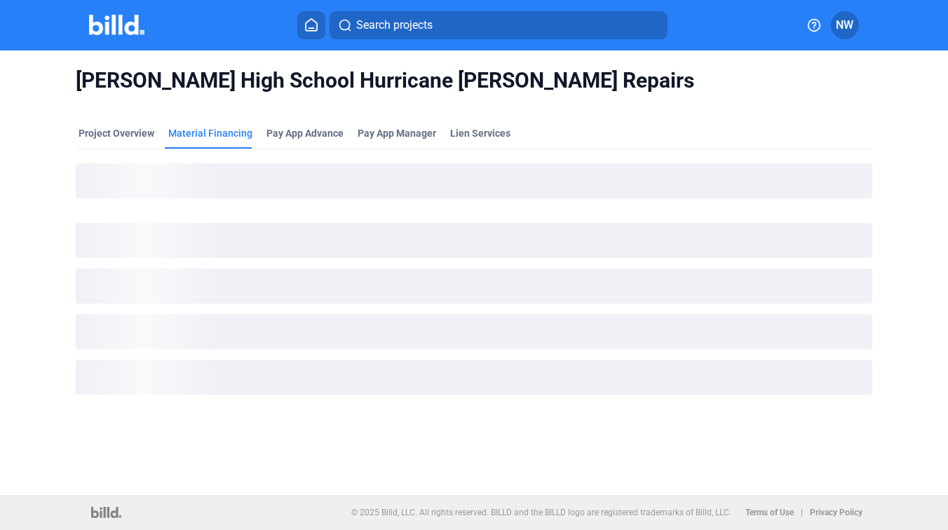
click at [546, 130] on div "Project Overview Material Financing Pay App Advance Pay App Manager Lien Servic…" at bounding box center [474, 137] width 797 height 22
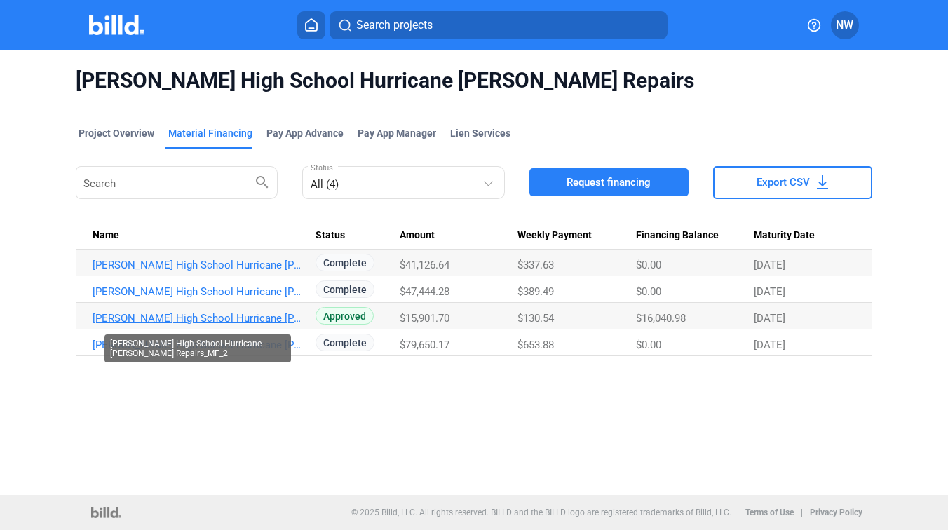
click at [252, 320] on link "[PERSON_NAME] High School Hurricane [PERSON_NAME] Repairs_MF_2" at bounding box center [198, 318] width 211 height 13
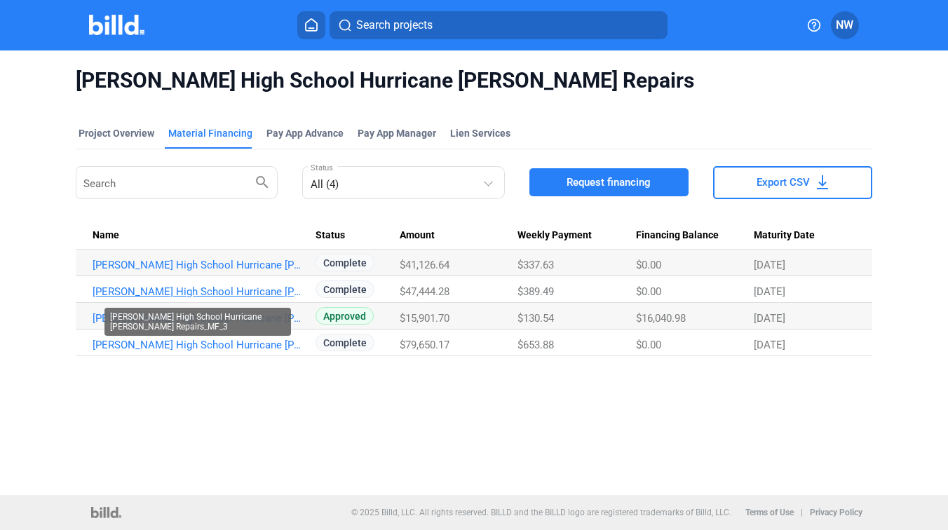
click at [254, 289] on link "[PERSON_NAME] High School Hurricane [PERSON_NAME] Repairs_MF_3" at bounding box center [198, 292] width 211 height 13
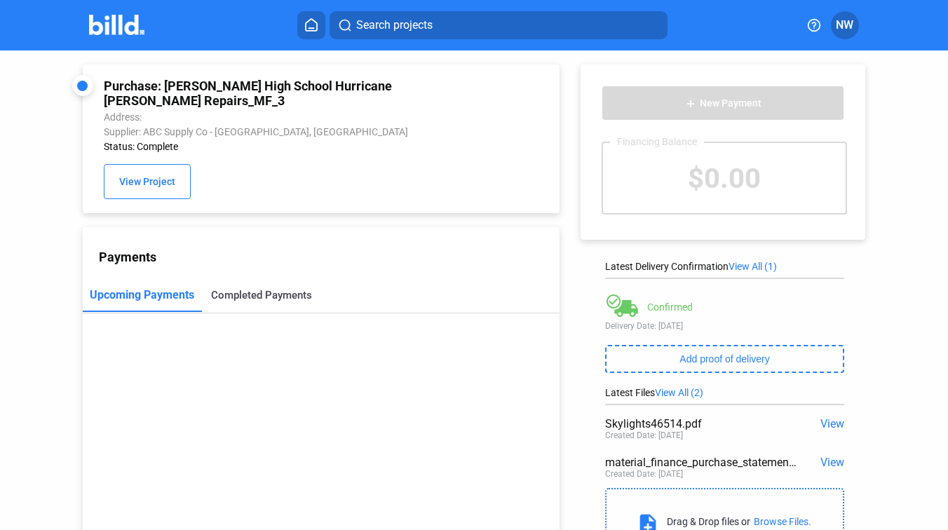
click at [243, 285] on div "Completed Payments" at bounding box center [261, 295] width 119 height 34
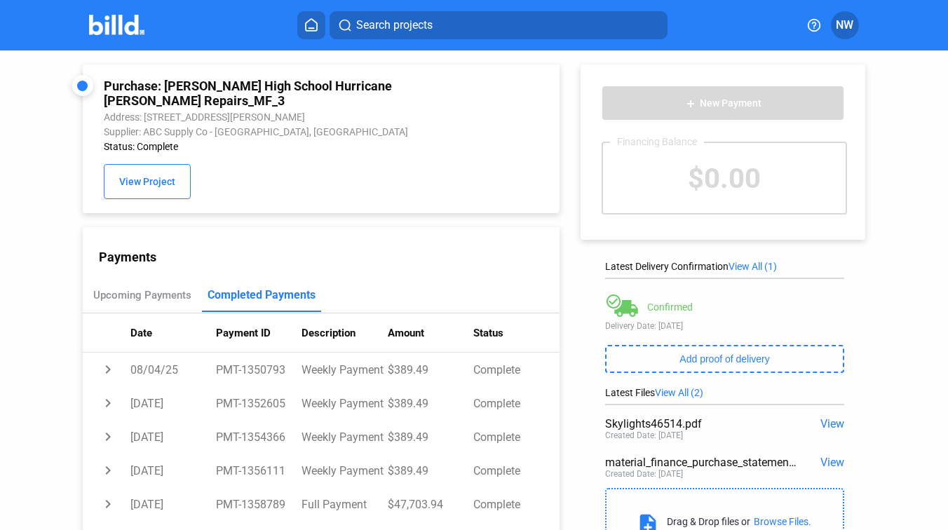
scroll to position [74, 0]
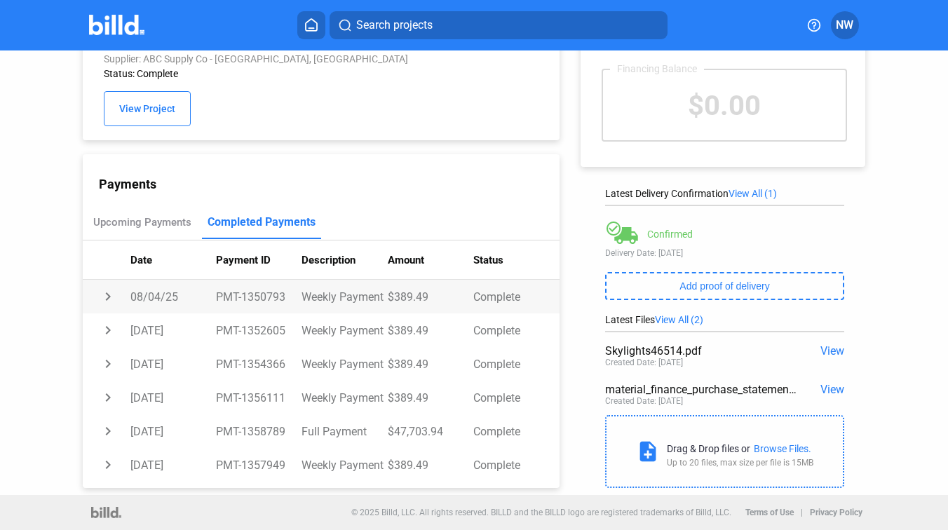
click at [356, 300] on td "Weekly Payment" at bounding box center [345, 297] width 86 height 34
click at [311, 292] on td "Weekly Payment" at bounding box center [345, 297] width 86 height 34
click at [828, 392] on span "View" at bounding box center [833, 389] width 24 height 13
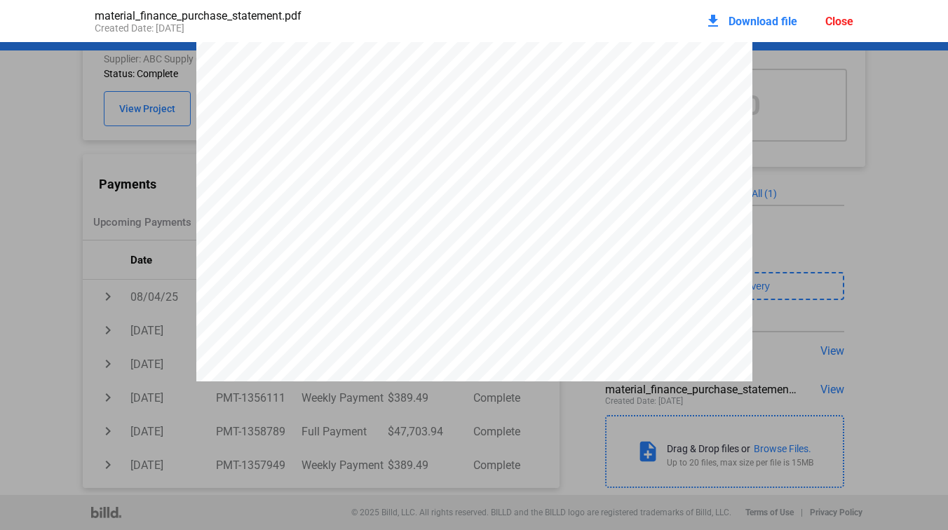
scroll to position [200, 0]
click at [761, 18] on span "Download file" at bounding box center [763, 21] width 69 height 13
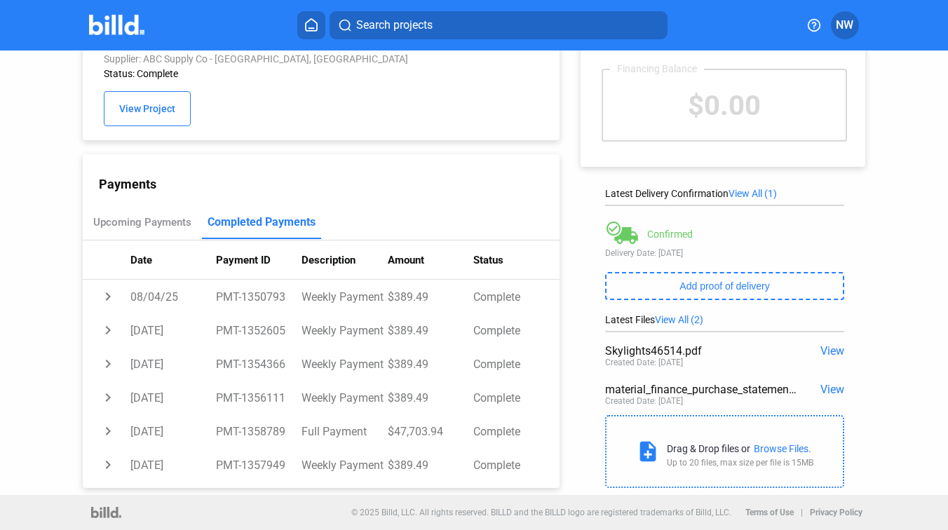
click at [821, 388] on span "View" at bounding box center [833, 389] width 24 height 13
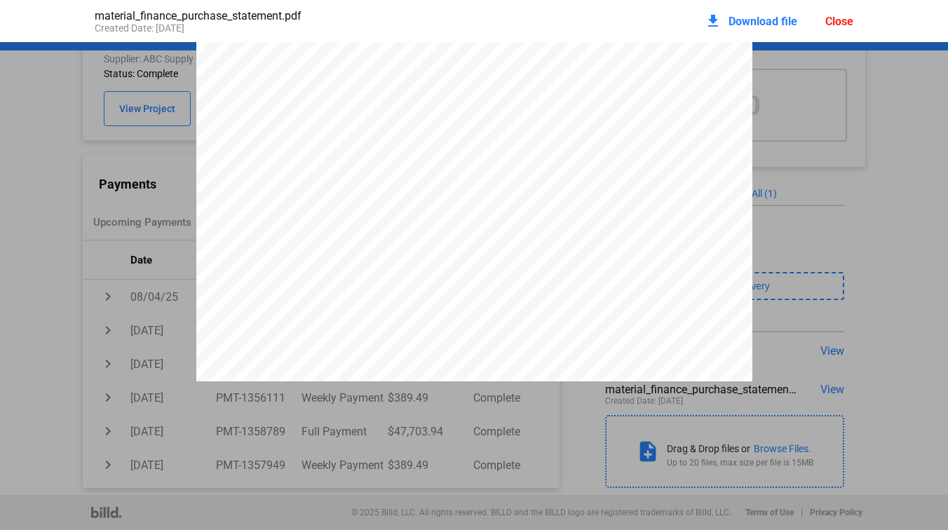
scroll to position [149, 0]
click at [840, 18] on div "Close" at bounding box center [840, 21] width 28 height 13
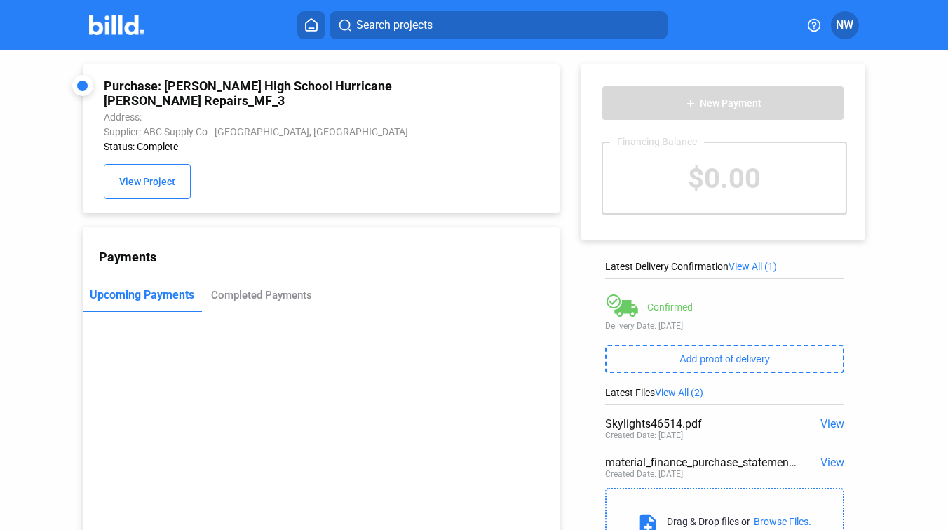
click at [66, 72] on div "Purchase: [PERSON_NAME] High School Hurricane [PERSON_NAME] Repairs_MF_3 Addres…" at bounding box center [304, 306] width 512 height 511
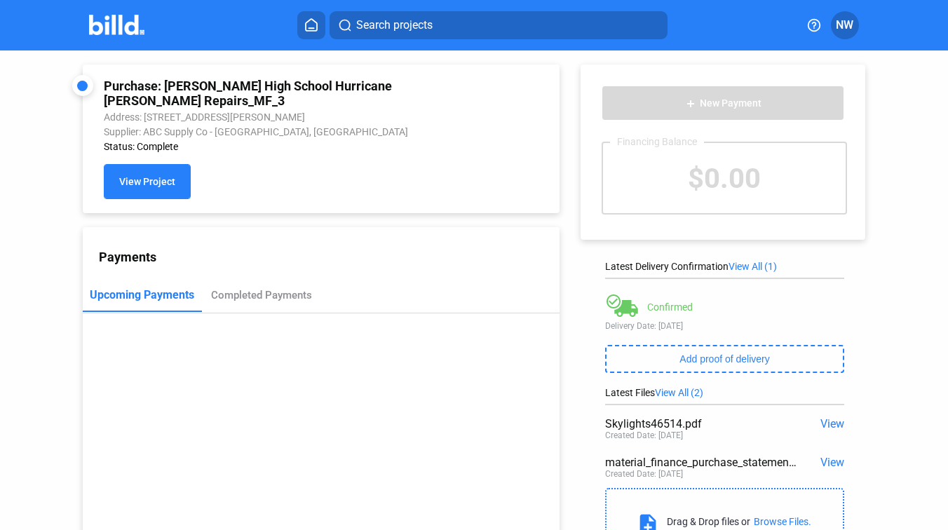
click at [150, 198] on button "View Project" at bounding box center [147, 181] width 87 height 35
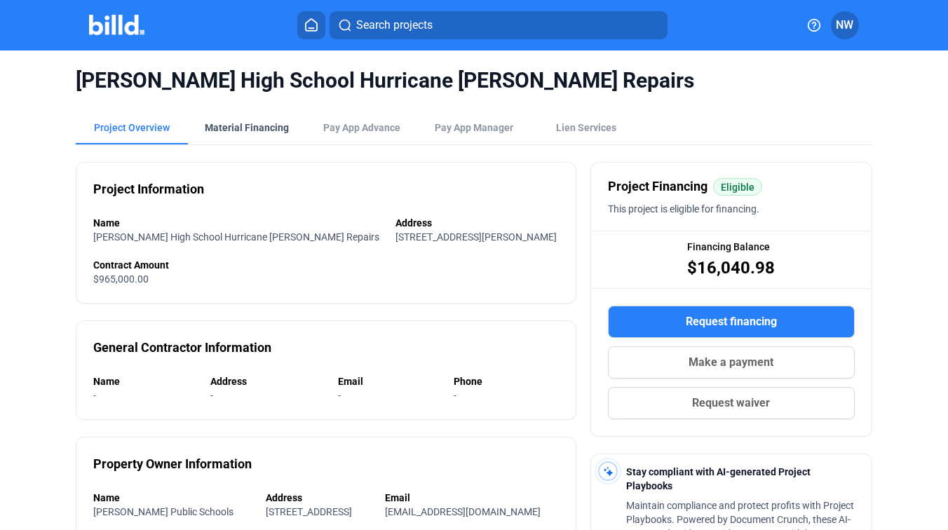
click at [269, 126] on div "Material Financing" at bounding box center [247, 128] width 84 height 14
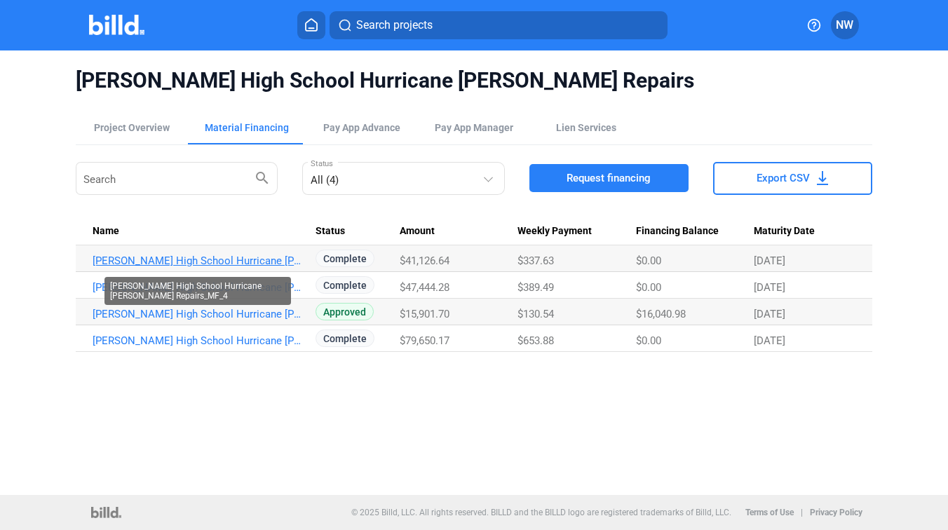
click at [271, 260] on link "[PERSON_NAME] High School Hurricane [PERSON_NAME] Repairs_MF_4" at bounding box center [198, 261] width 211 height 13
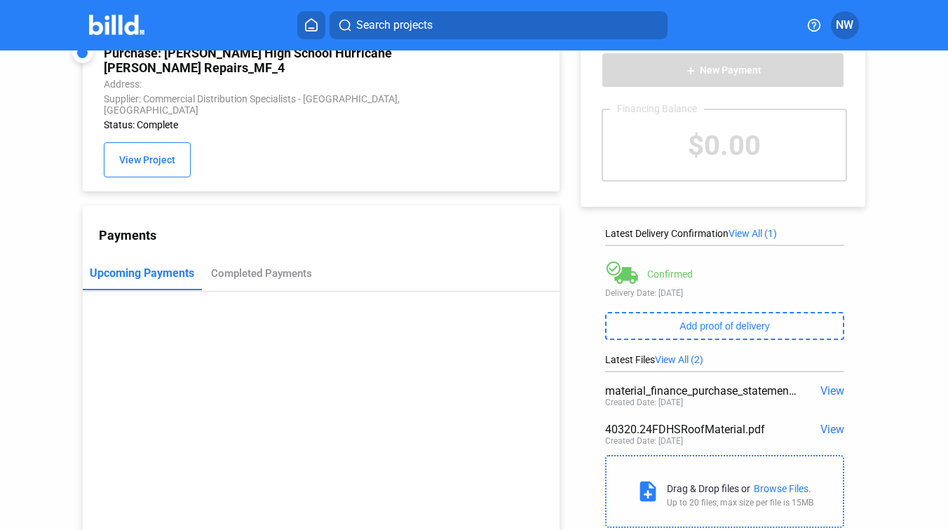
scroll to position [60, 0]
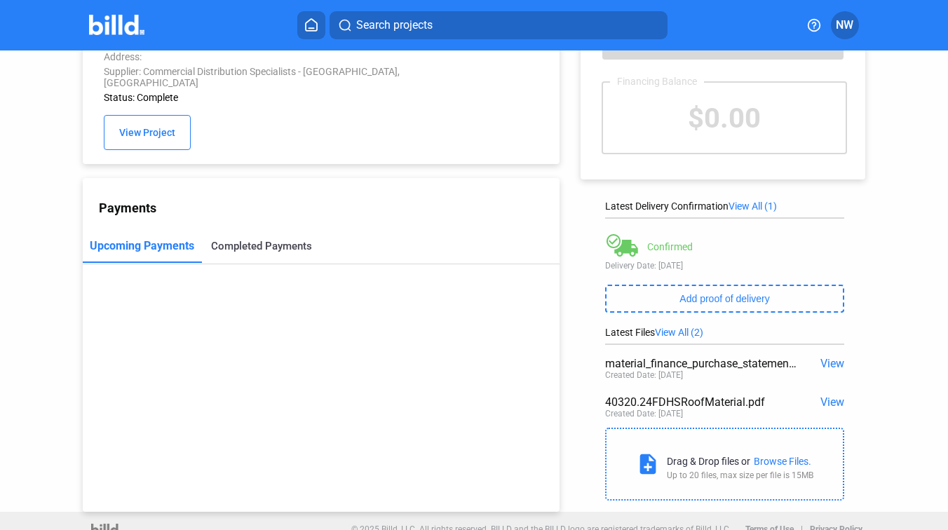
click at [267, 251] on div "Completed Payments" at bounding box center [261, 246] width 119 height 34
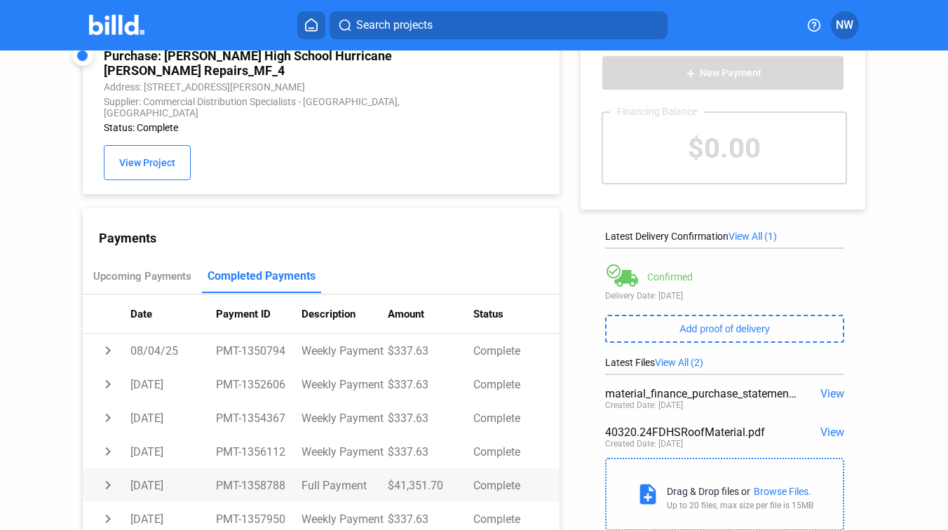
scroll to position [74, 0]
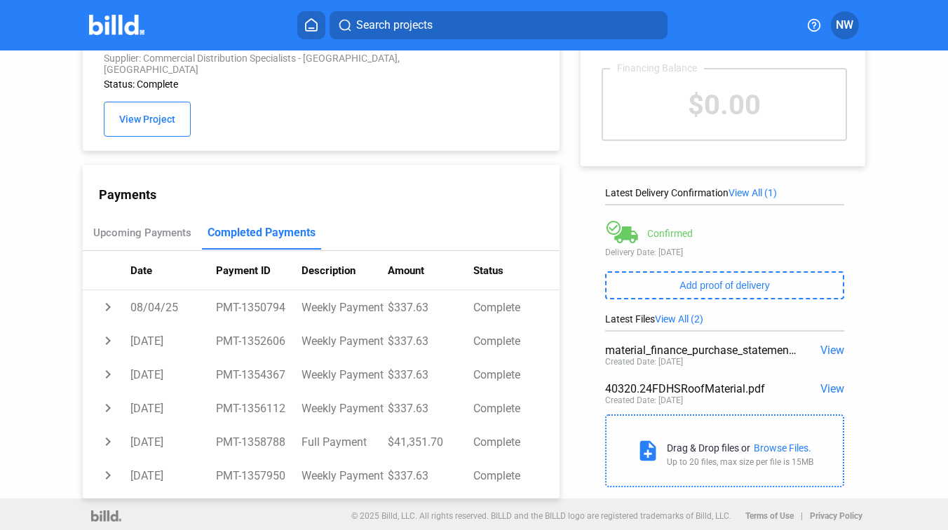
click at [821, 348] on span "View" at bounding box center [833, 350] width 24 height 13
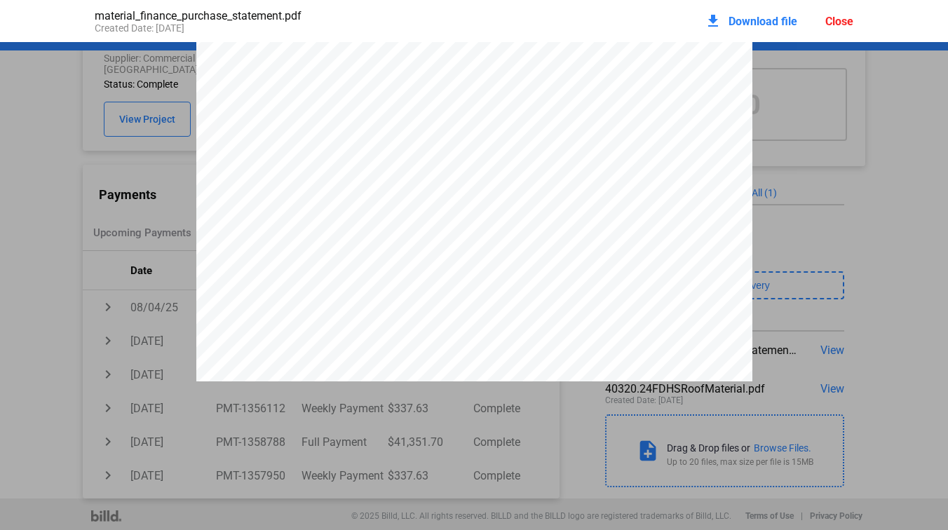
scroll to position [206, 0]
click at [750, 20] on span "Download file" at bounding box center [763, 21] width 69 height 13
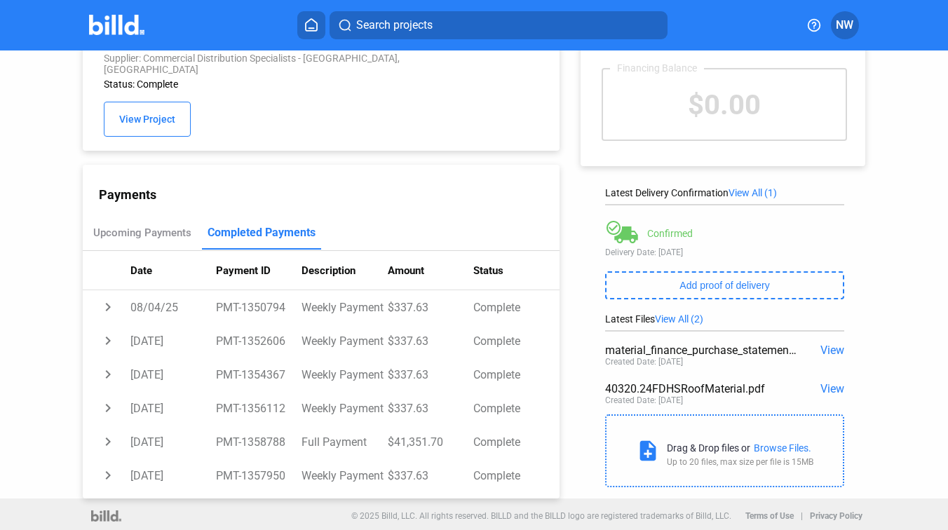
click at [948, 203] on mat-sidenav-content "Purchase: Fredrick Douglass High School Hurricane Ida Repairs_MF_4 Address: 382…" at bounding box center [474, 291] width 948 height 480
click at [828, 352] on span "View" at bounding box center [833, 350] width 24 height 13
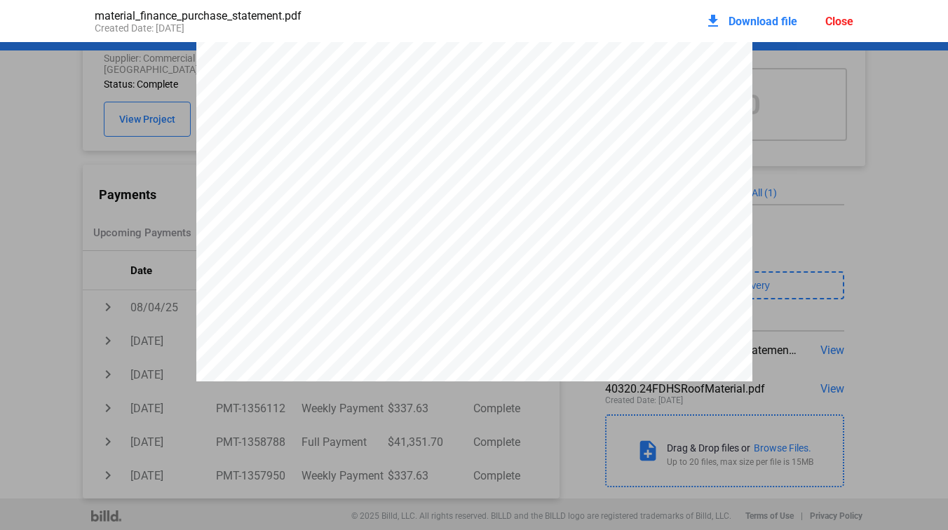
scroll to position [180, 0]
click at [754, 13] on div "download Download file" at bounding box center [751, 21] width 93 height 31
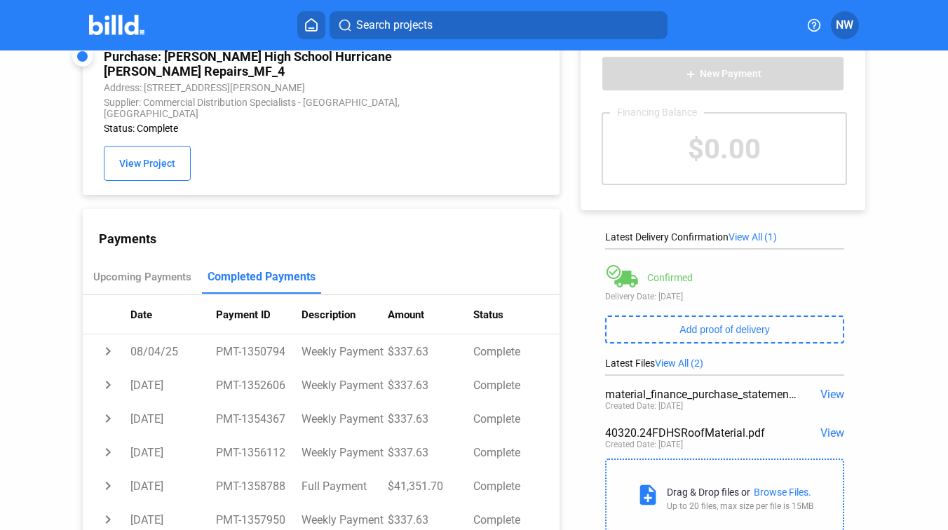
scroll to position [0, 0]
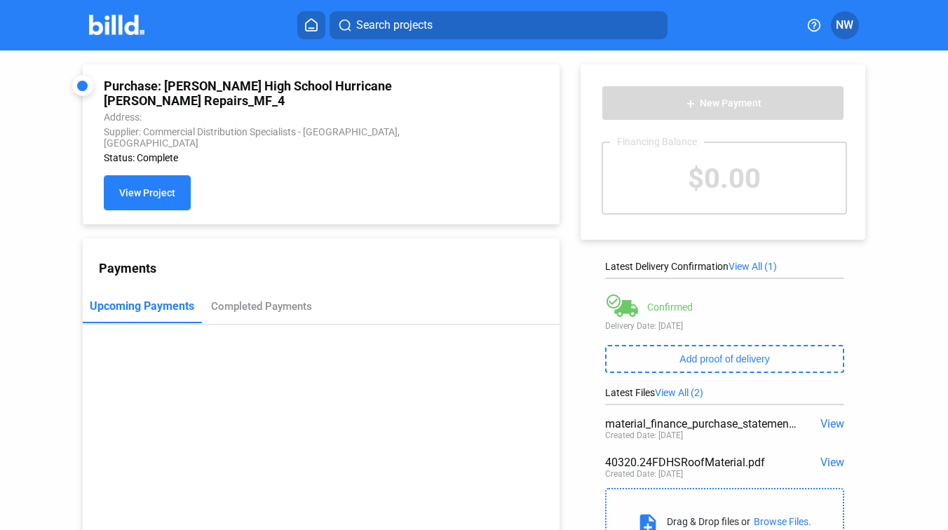
click at [149, 188] on span "View Project" at bounding box center [147, 193] width 56 height 11
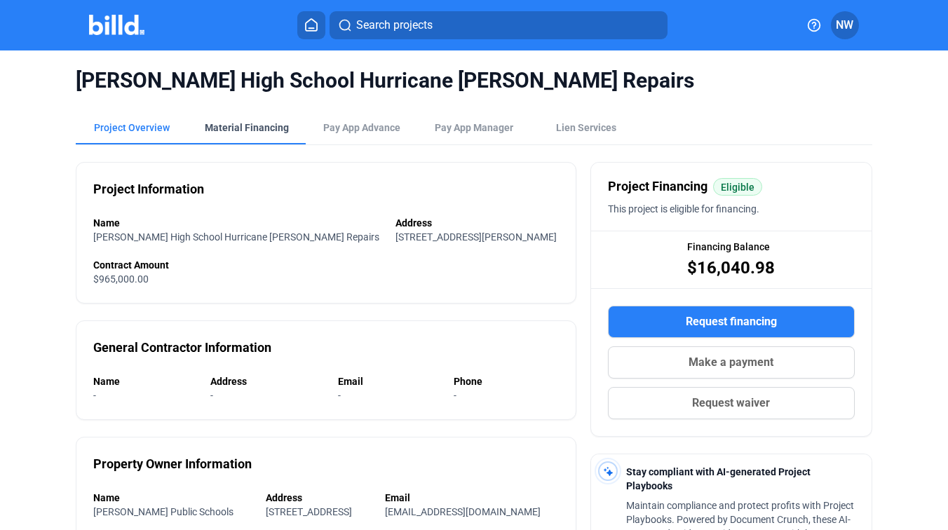
click at [245, 126] on div "Material Financing" at bounding box center [247, 128] width 84 height 14
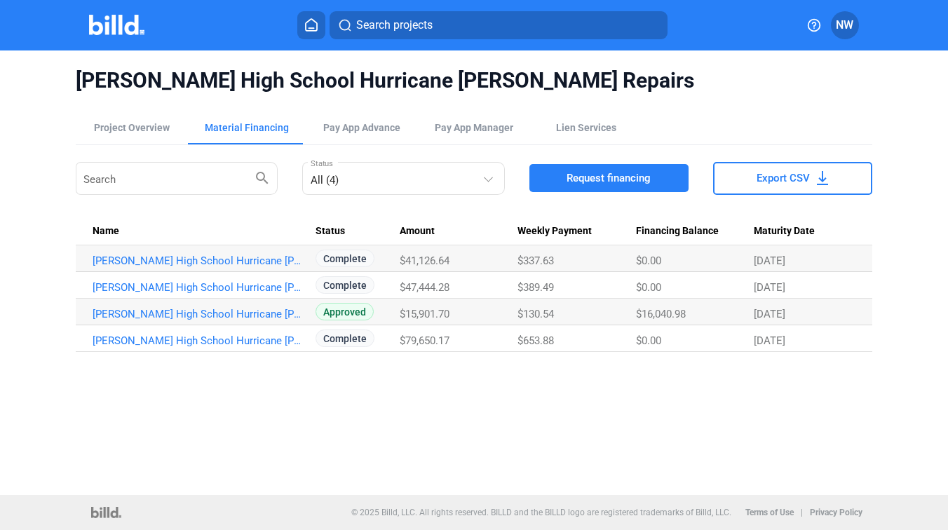
click at [121, 29] on img at bounding box center [116, 25] width 55 height 20
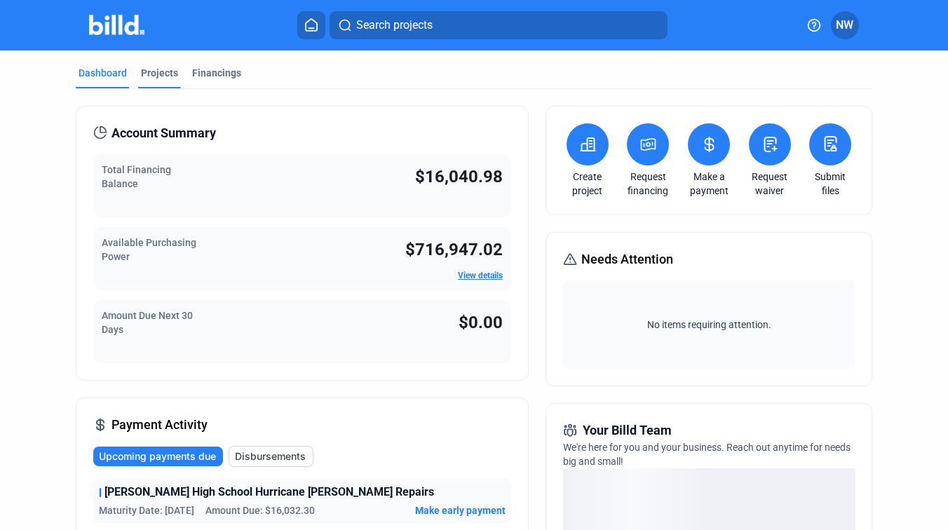
click at [152, 74] on div "Projects" at bounding box center [159, 73] width 37 height 14
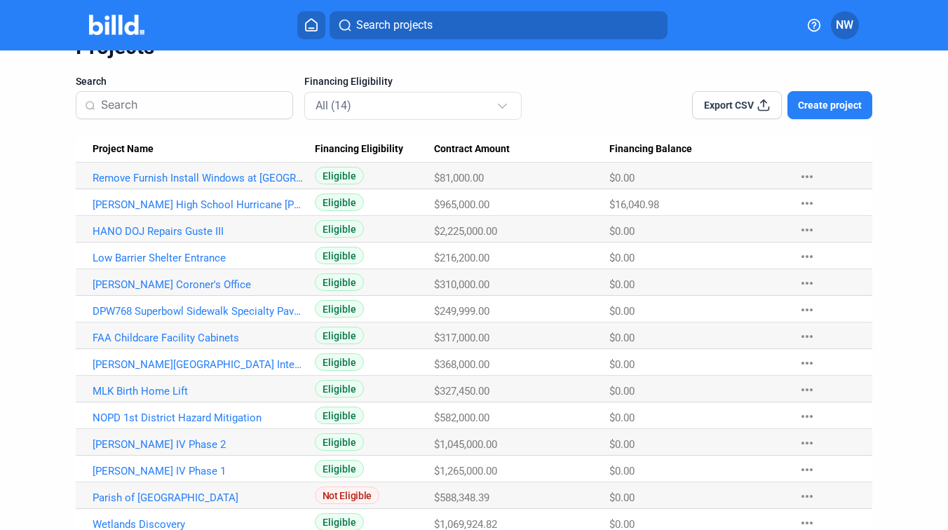
scroll to position [84, 0]
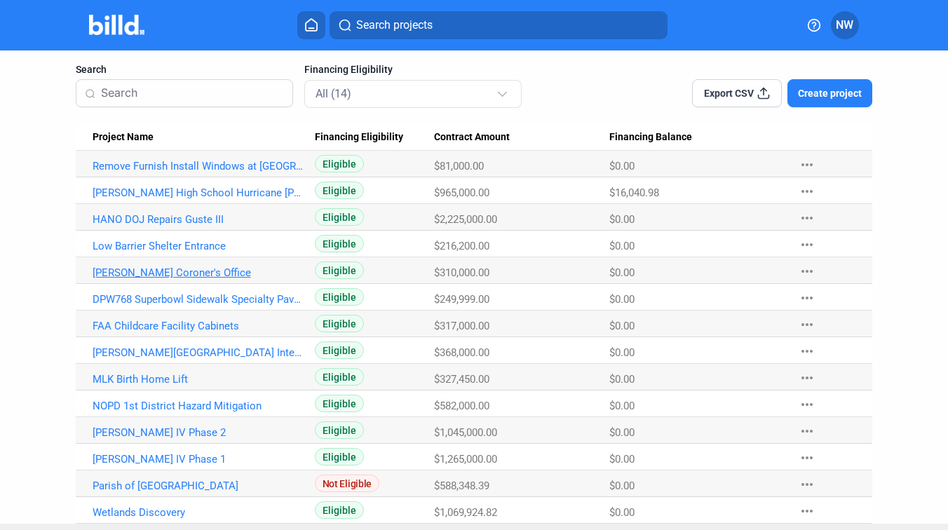
click at [187, 271] on link "[PERSON_NAME] Coroner's Office" at bounding box center [198, 273] width 211 height 13
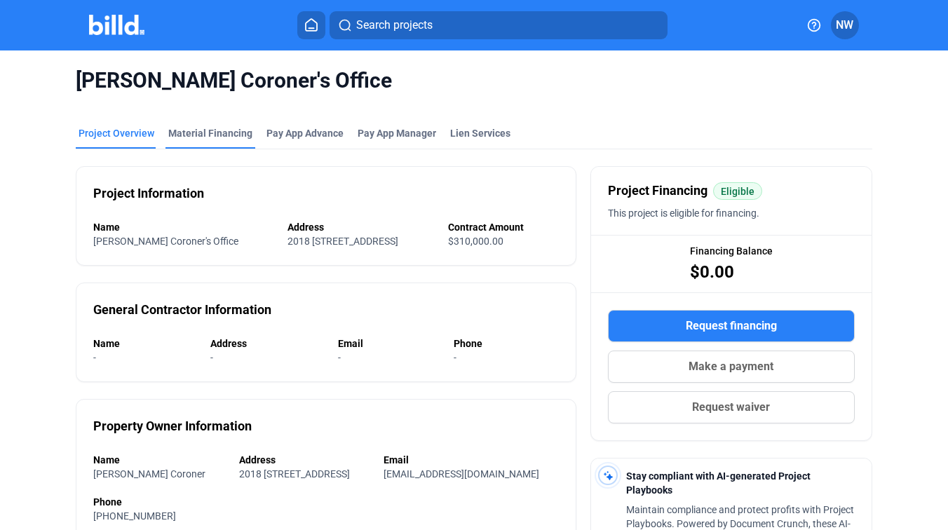
click at [199, 137] on div "Material Financing" at bounding box center [210, 133] width 84 height 14
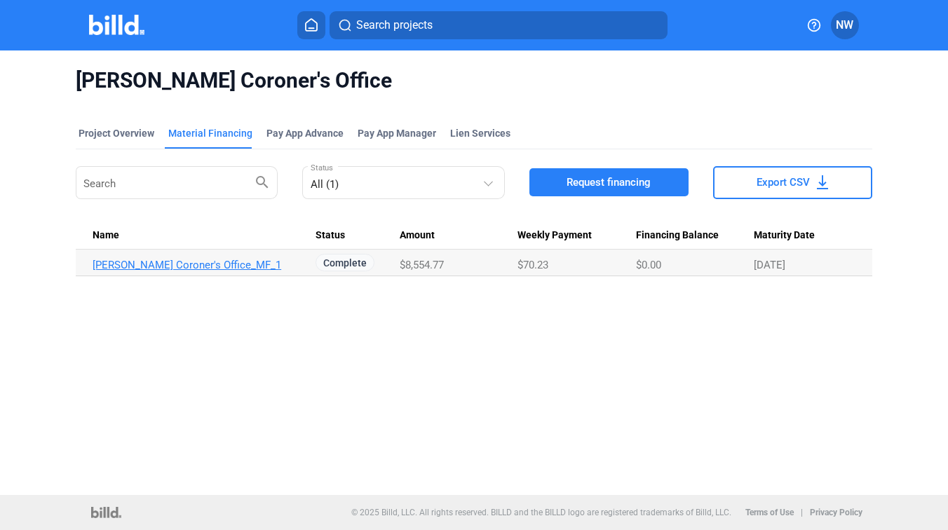
click at [223, 262] on link "[PERSON_NAME] Coroner's Office_MF_1" at bounding box center [198, 265] width 211 height 13
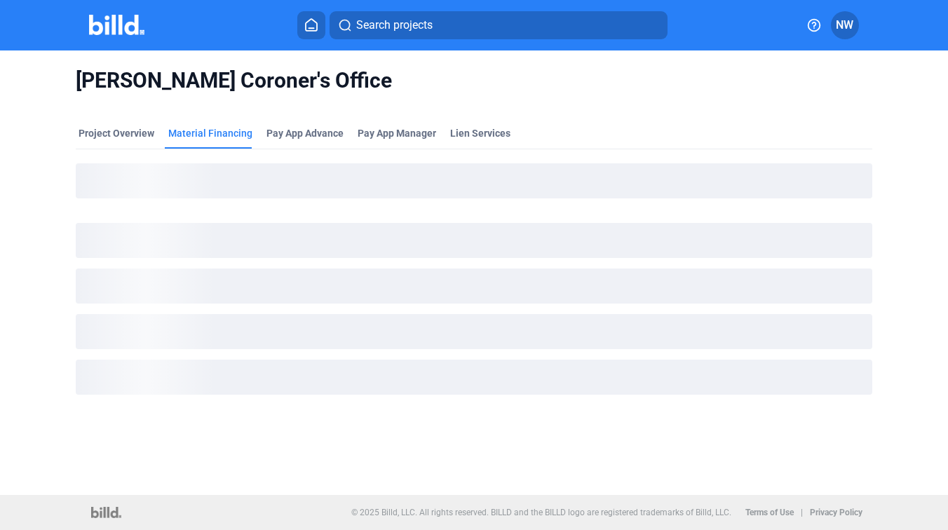
click at [565, 87] on span "[PERSON_NAME] Coroner's Office" at bounding box center [474, 80] width 797 height 27
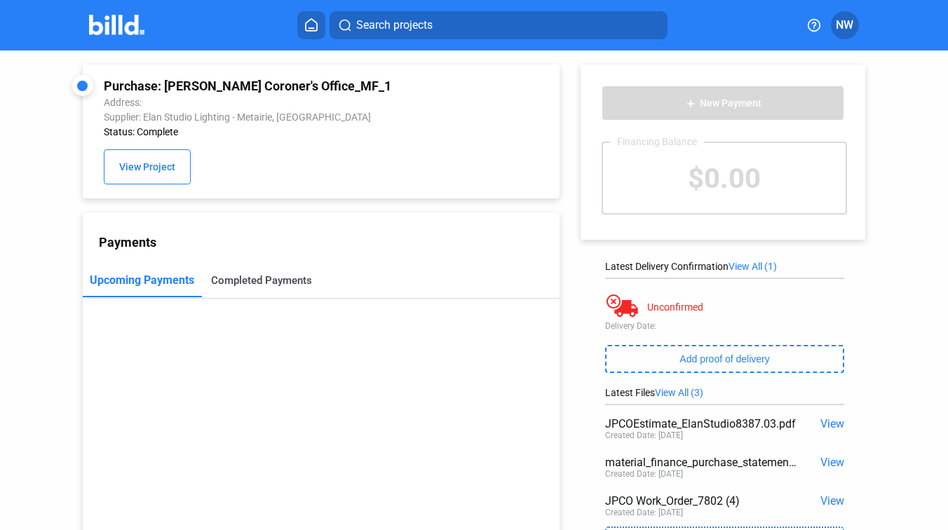
click at [250, 279] on div "Completed Payments" at bounding box center [261, 280] width 101 height 13
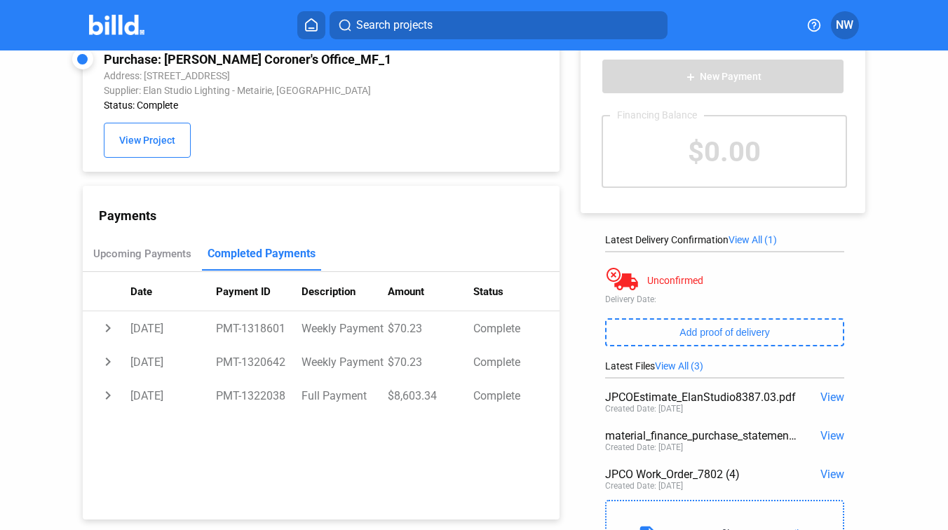
scroll to position [27, 0]
click at [560, 177] on div "add New Payment Financing Balance $0.00 Latest Delivery Confirmation View All (…" at bounding box center [731, 301] width 342 height 556
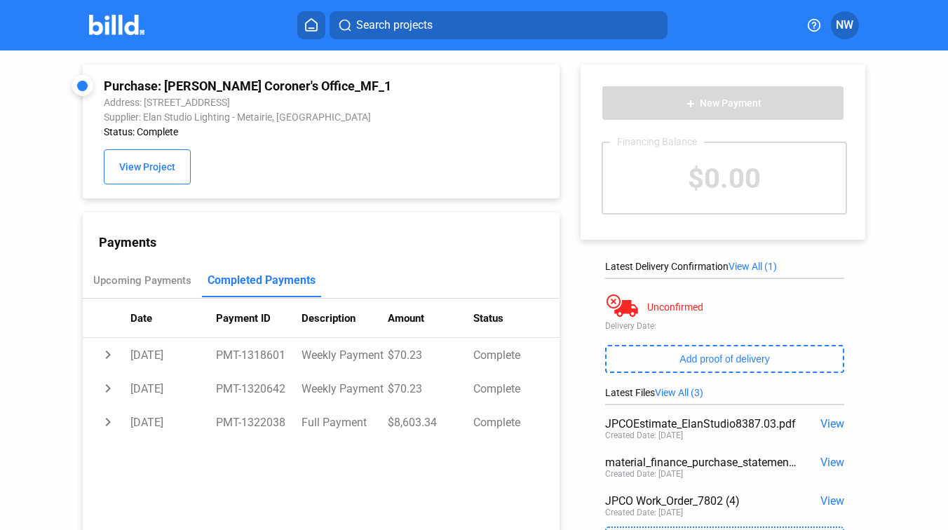
click at [119, 35] on div at bounding box center [131, 25] width 85 height 22
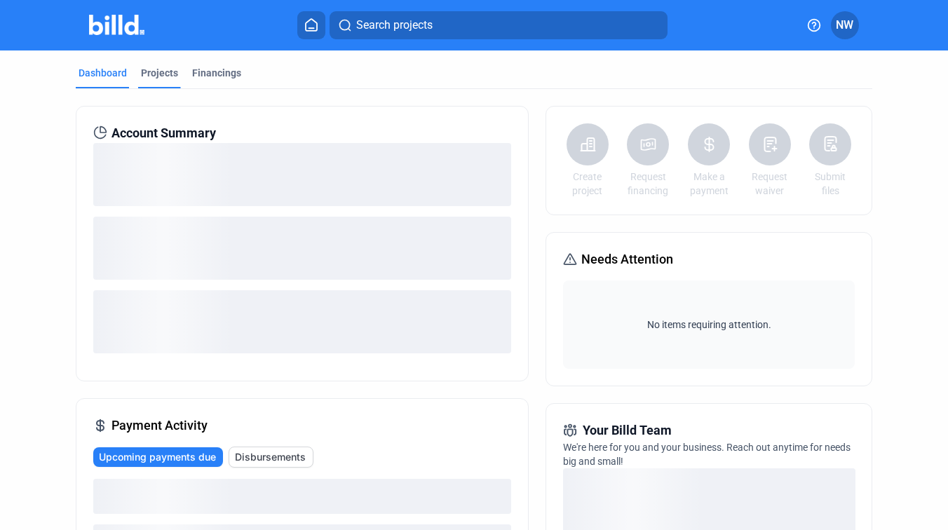
click at [173, 69] on div "Projects" at bounding box center [159, 73] width 37 height 14
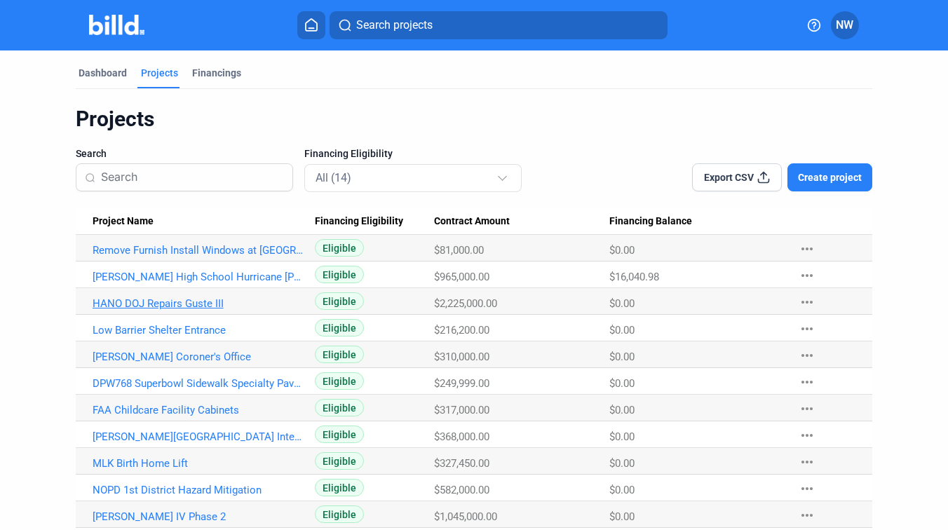
click at [165, 301] on link "HANO DOJ Repairs Guste III" at bounding box center [198, 303] width 211 height 13
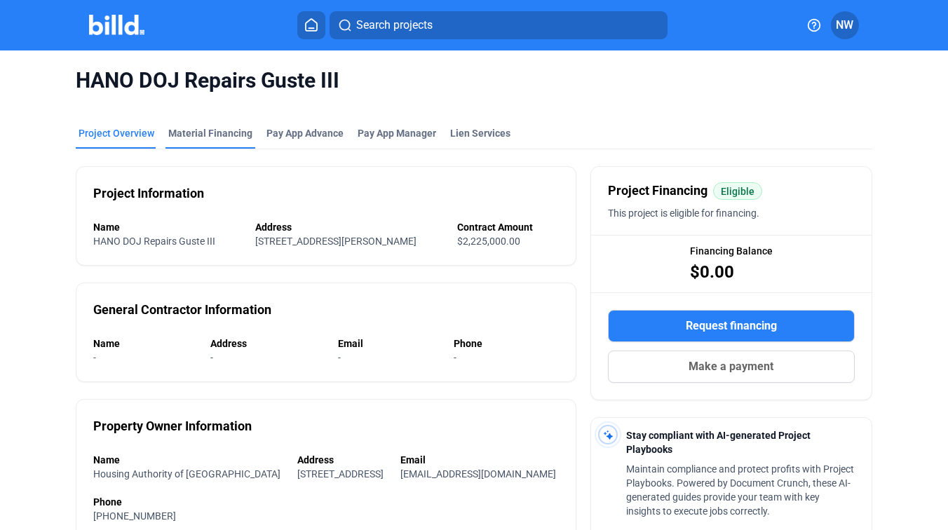
click at [206, 137] on div "Material Financing" at bounding box center [210, 133] width 84 height 14
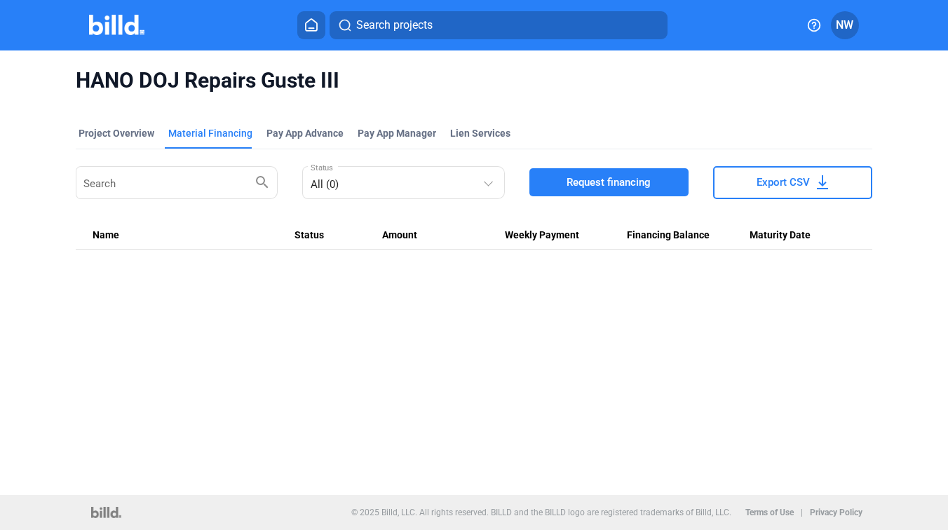
click at [310, 210] on div "Search search All (0) Status Request financing Export CSV Name Status Amount We…" at bounding box center [474, 206] width 797 height 86
click at [300, 135] on div "Pay App Advance" at bounding box center [305, 133] width 77 height 14
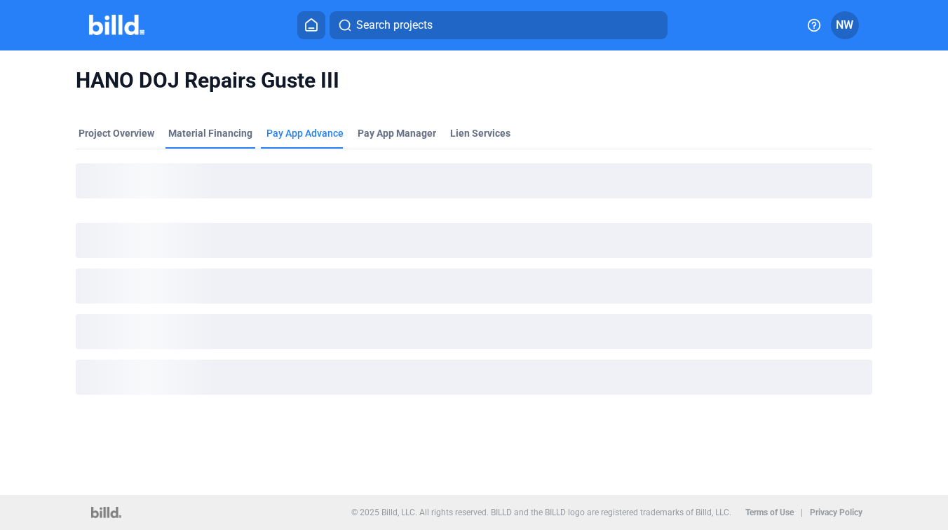
click at [210, 128] on div "Material Financing" at bounding box center [210, 133] width 84 height 14
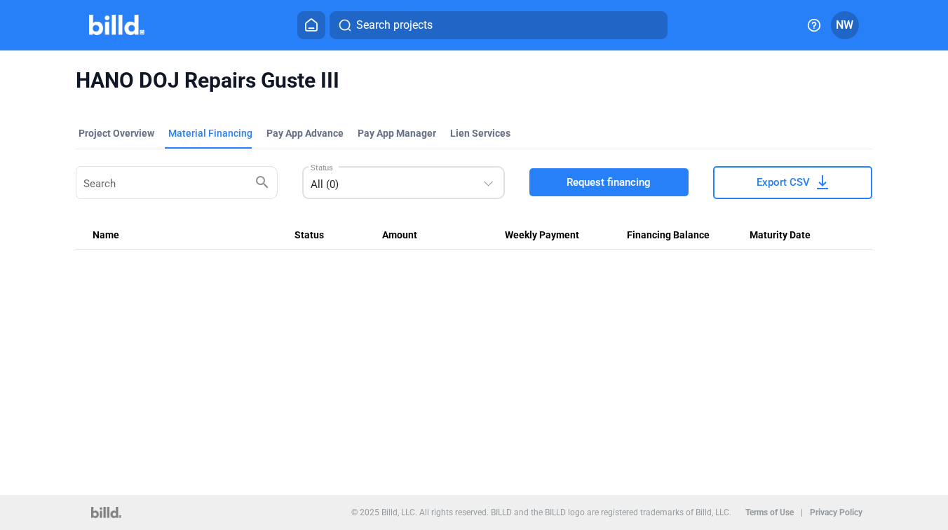
click at [347, 168] on div "All (0)" at bounding box center [404, 181] width 187 height 27
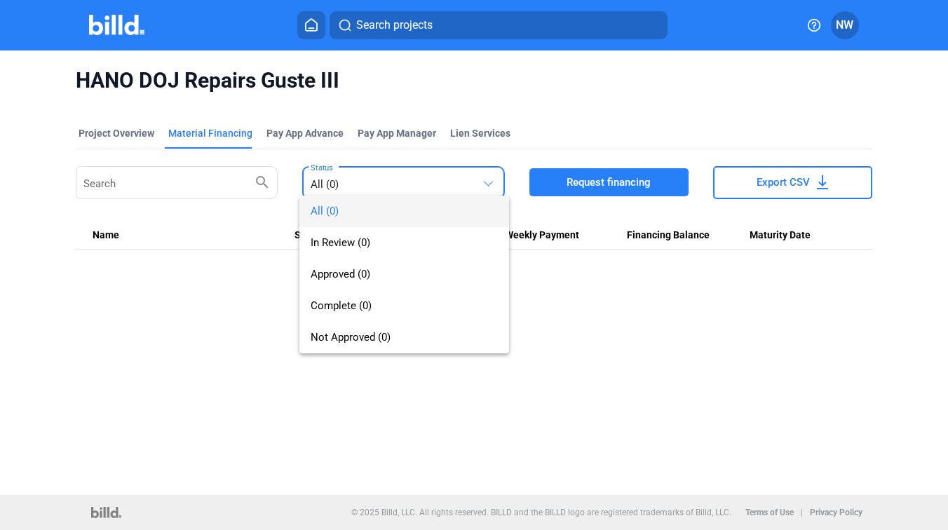
click at [347, 168] on div "All (0) In Review (0) Approved (0) Complete (0) Not Approved (0)" at bounding box center [393, 261] width 187 height 186
click at [111, 133] on div at bounding box center [474, 265] width 948 height 530
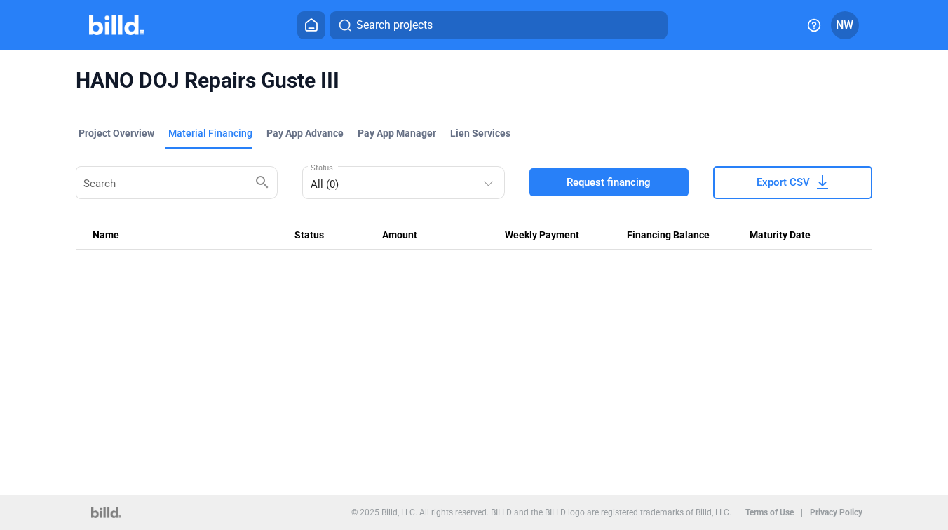
click at [112, 15] on img at bounding box center [116, 25] width 55 height 20
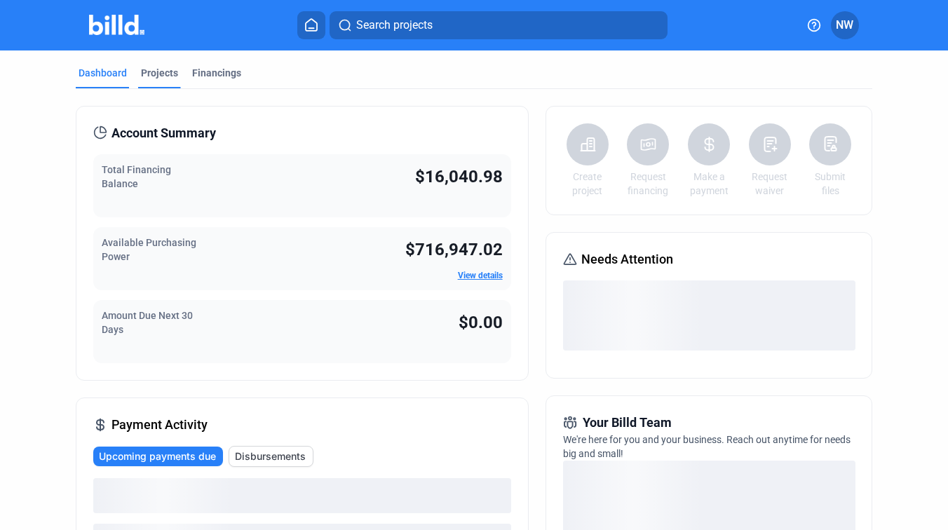
click at [165, 74] on div "Projects" at bounding box center [159, 73] width 37 height 14
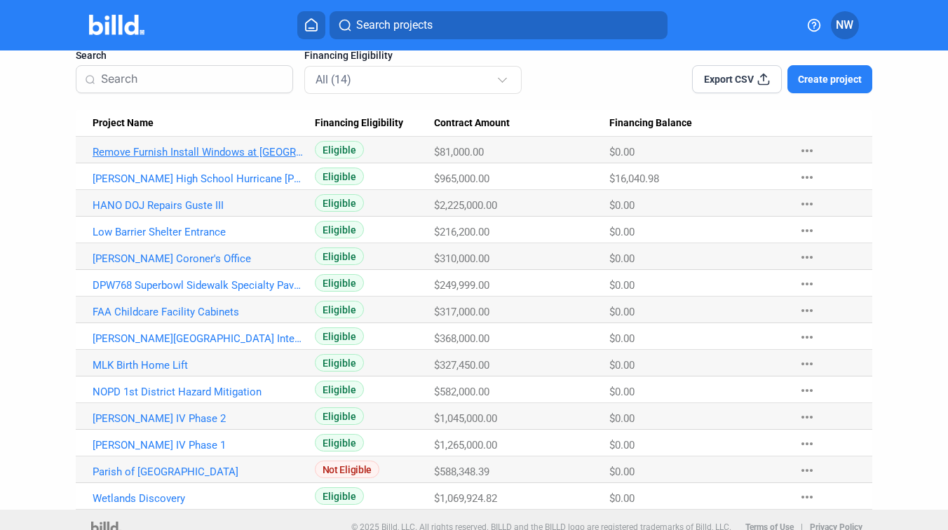
scroll to position [99, 0]
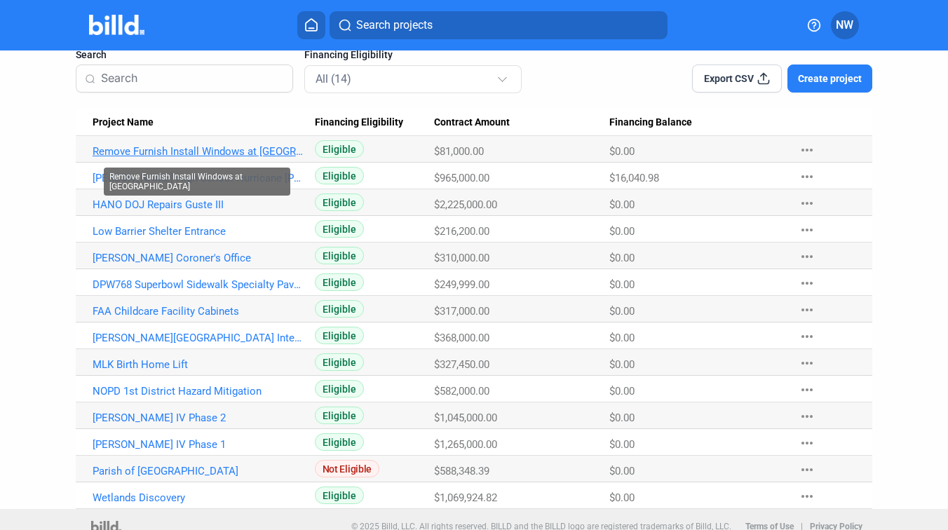
click at [241, 147] on link "Remove Furnish Install Windows at [GEOGRAPHIC_DATA]" at bounding box center [198, 151] width 211 height 13
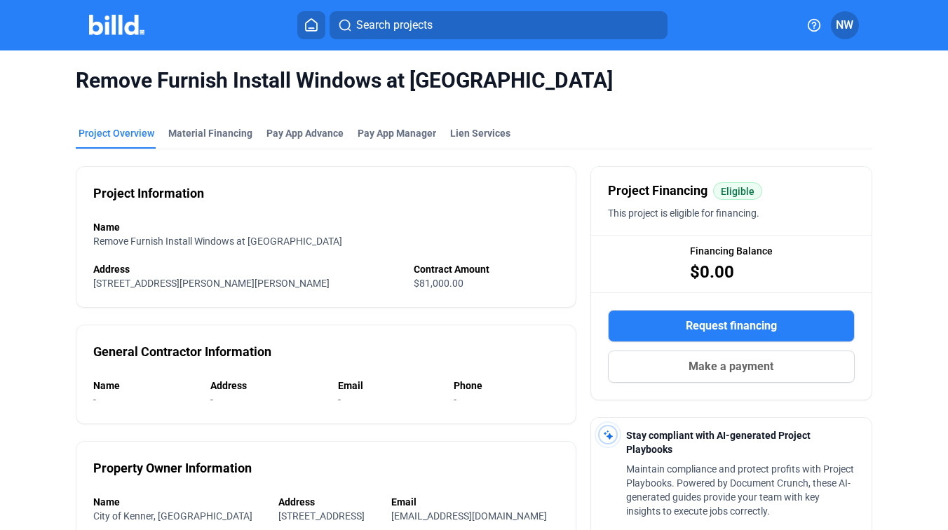
click at [208, 126] on mat-tab-group "Project Overview Material Financing Pay App Advance Pay App Manager Lien Servic…" at bounding box center [474, 451] width 797 height 681
click at [209, 142] on div "Material Financing" at bounding box center [211, 137] width 90 height 22
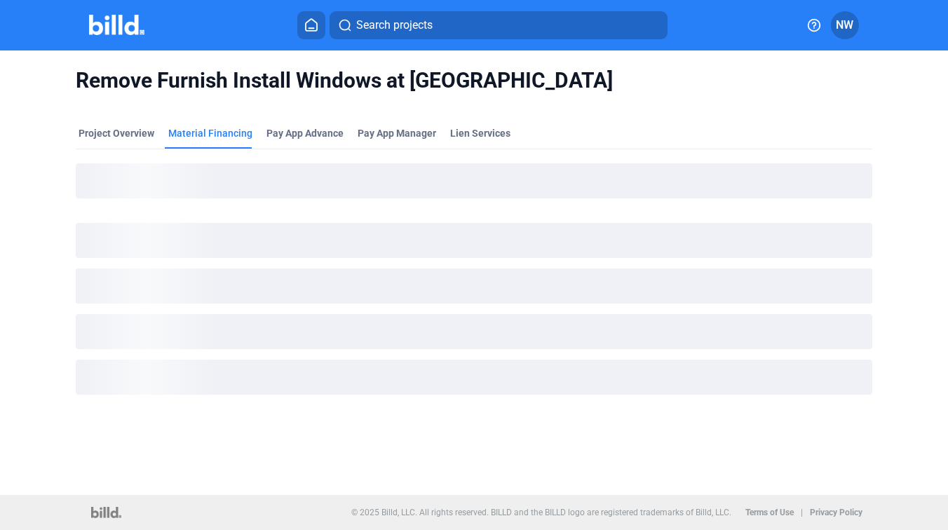
click at [582, 125] on mat-tab-group "Project Overview Material Financing Pay App Advance Pay App Manager Lien Servic…" at bounding box center [474, 265] width 797 height 309
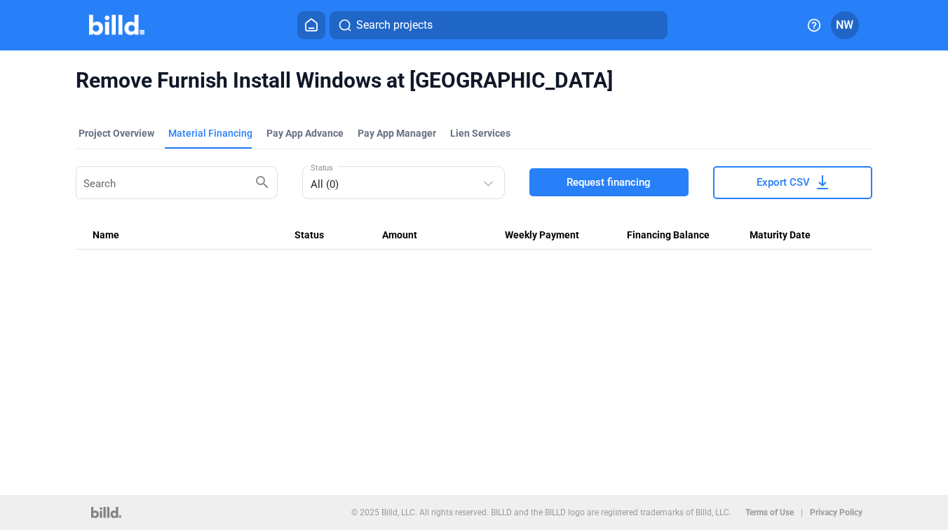
click at [112, 30] on img at bounding box center [116, 25] width 55 height 20
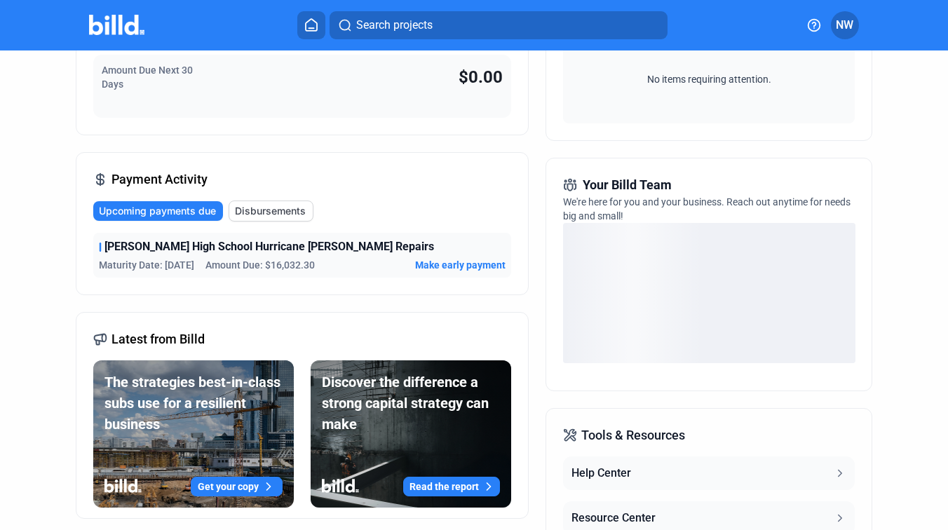
scroll to position [253, 0]
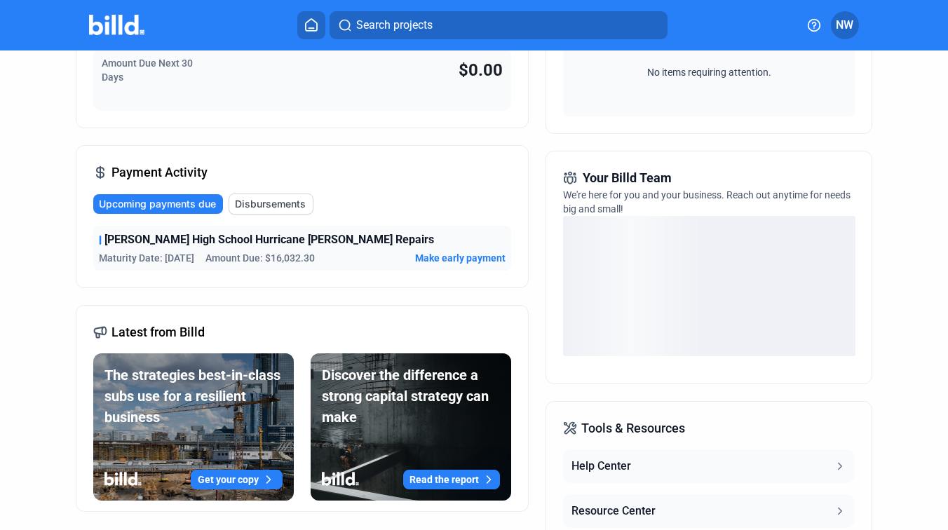
click at [260, 208] on span "Disbursements" at bounding box center [270, 204] width 71 height 14
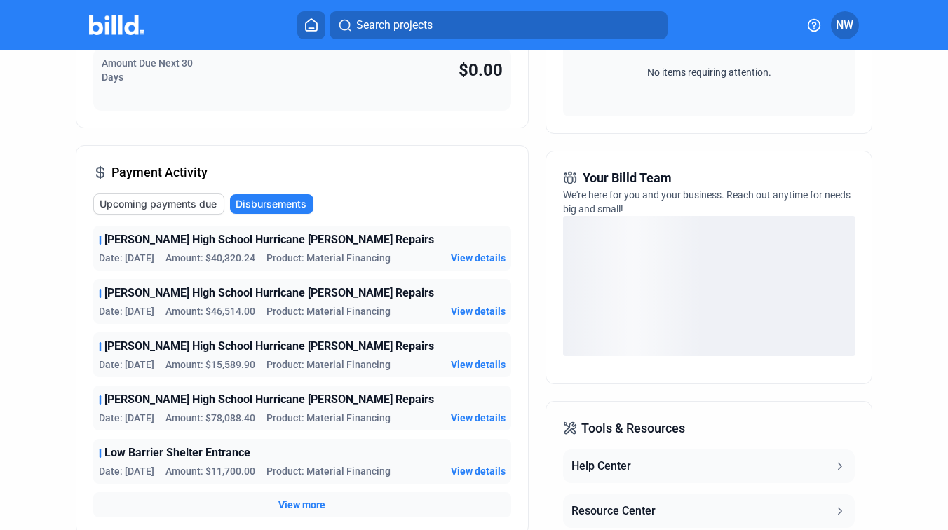
click at [295, 505] on span "View more" at bounding box center [301, 505] width 47 height 14
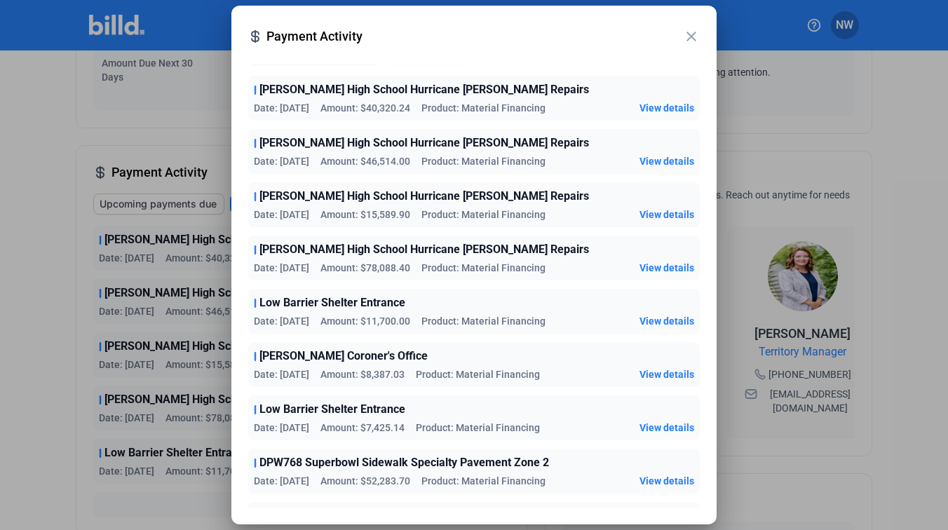
scroll to position [0, 0]
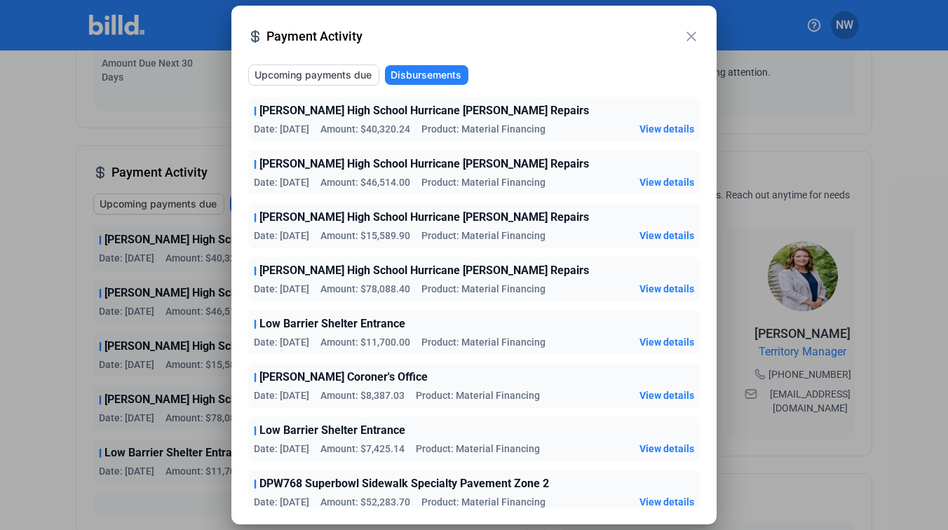
click at [694, 34] on mat-icon "close" at bounding box center [691, 36] width 17 height 17
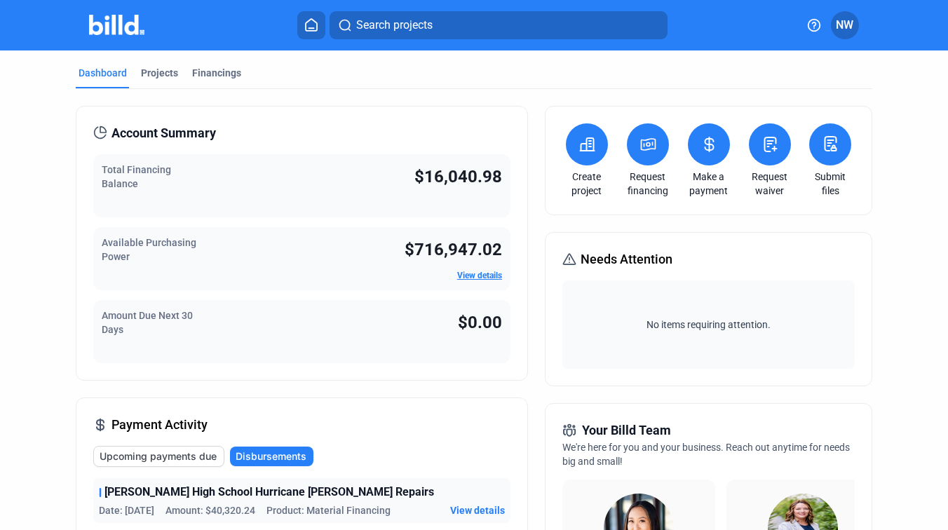
click at [317, 26] on icon at bounding box center [311, 25] width 11 height 12
click at [417, 86] on div "Dashboard Projects Financings" at bounding box center [475, 77] width 798 height 22
click at [228, 76] on div "Financings" at bounding box center [216, 73] width 49 height 14
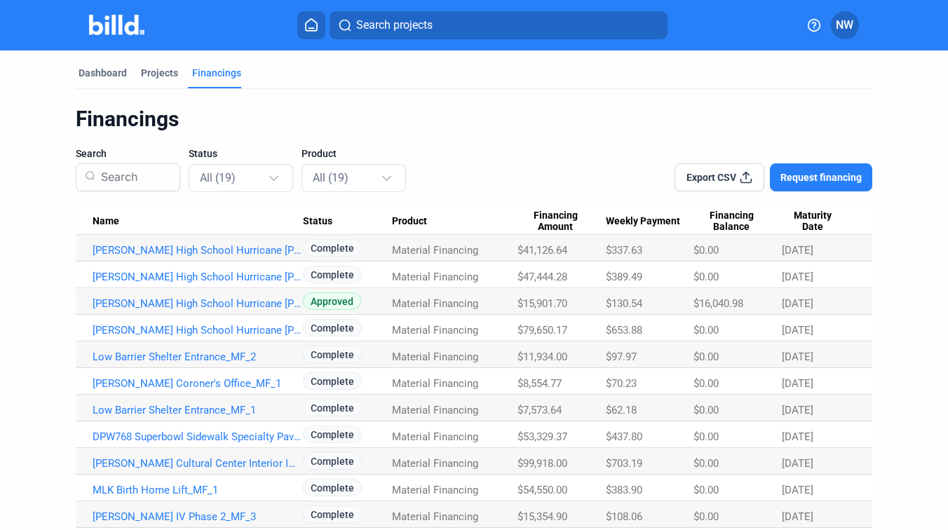
click at [436, 164] on div at bounding box center [541, 169] width 220 height 45
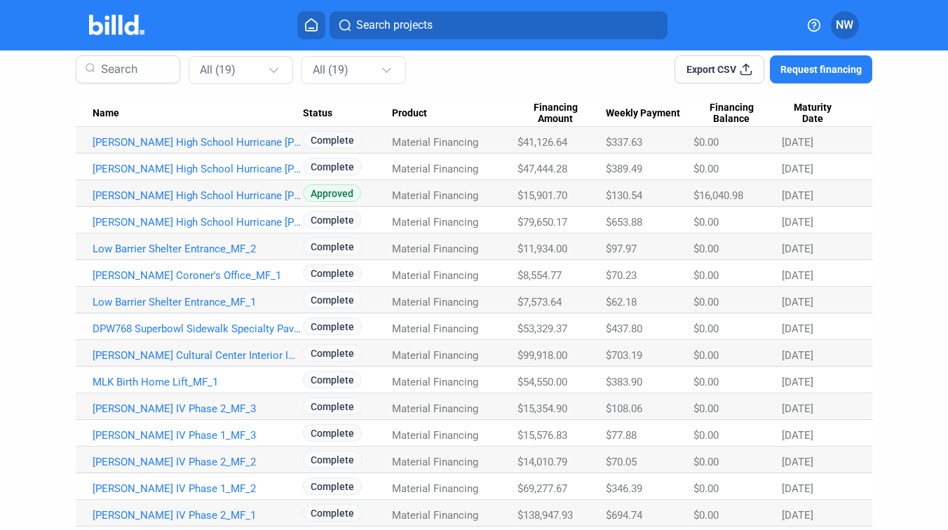
scroll to position [150, 0]
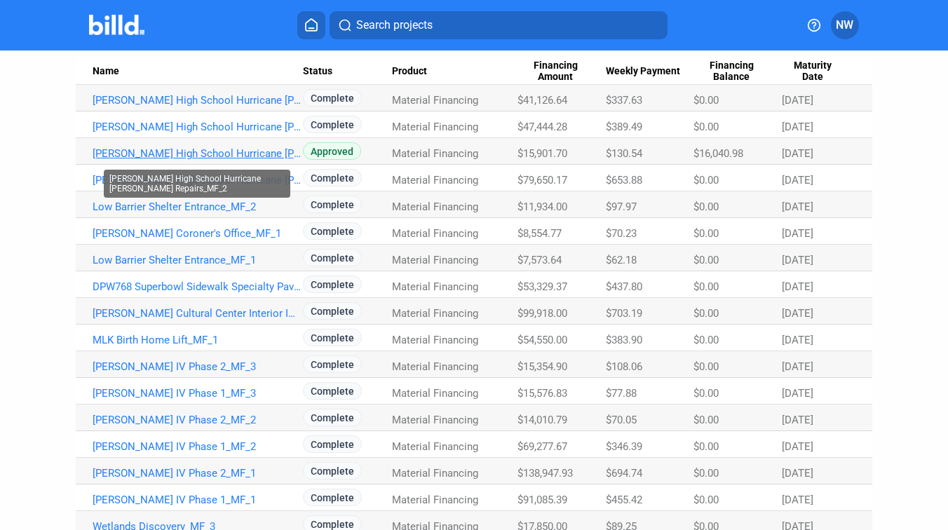
click at [193, 154] on link "[PERSON_NAME] High School Hurricane [PERSON_NAME] Repairs_MF_2" at bounding box center [198, 153] width 211 height 13
click at [255, 159] on link "[PERSON_NAME] High School Hurricane [PERSON_NAME] Repairs_MF_2" at bounding box center [198, 153] width 211 height 13
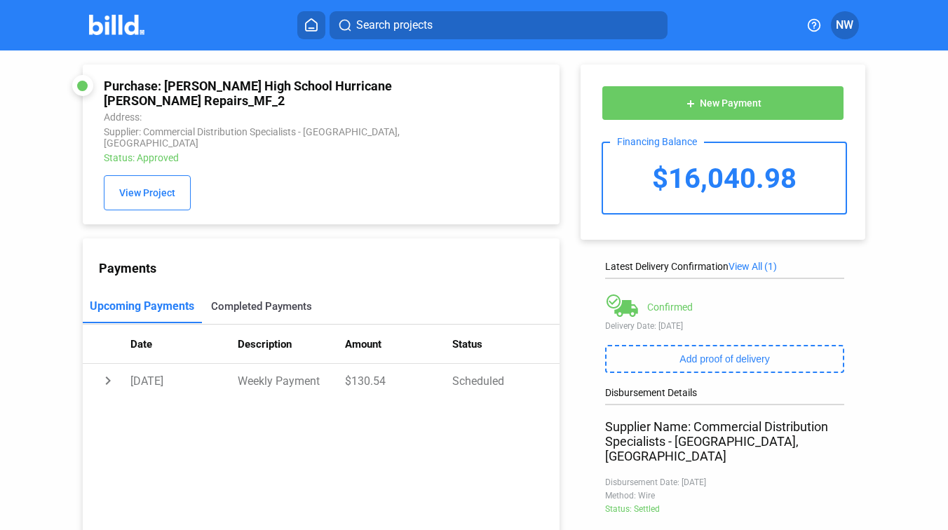
click at [266, 307] on div "Completed Payments" at bounding box center [261, 307] width 119 height 34
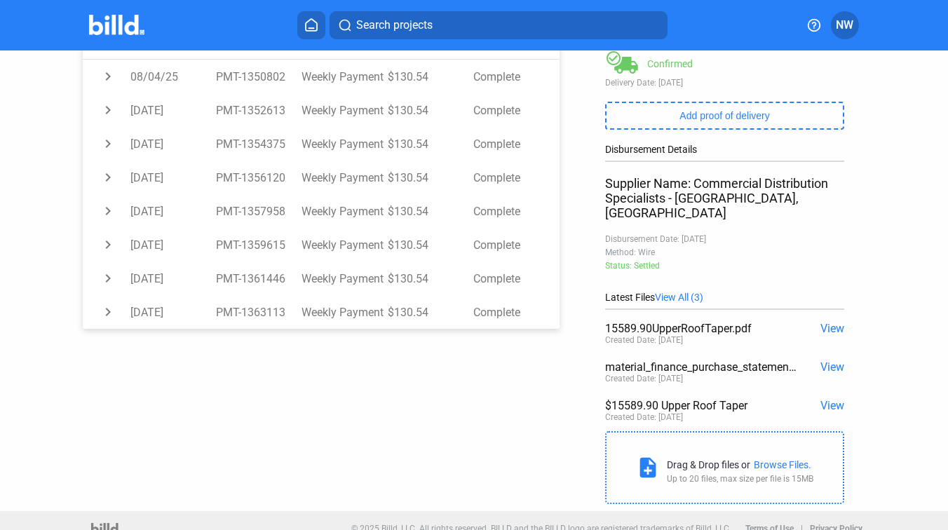
scroll to position [246, 0]
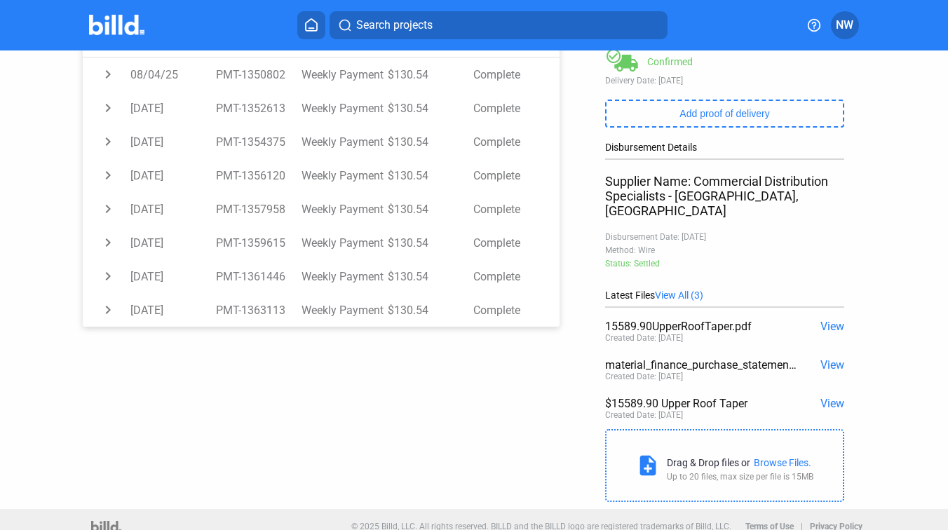
click at [831, 358] on span "View" at bounding box center [833, 364] width 24 height 13
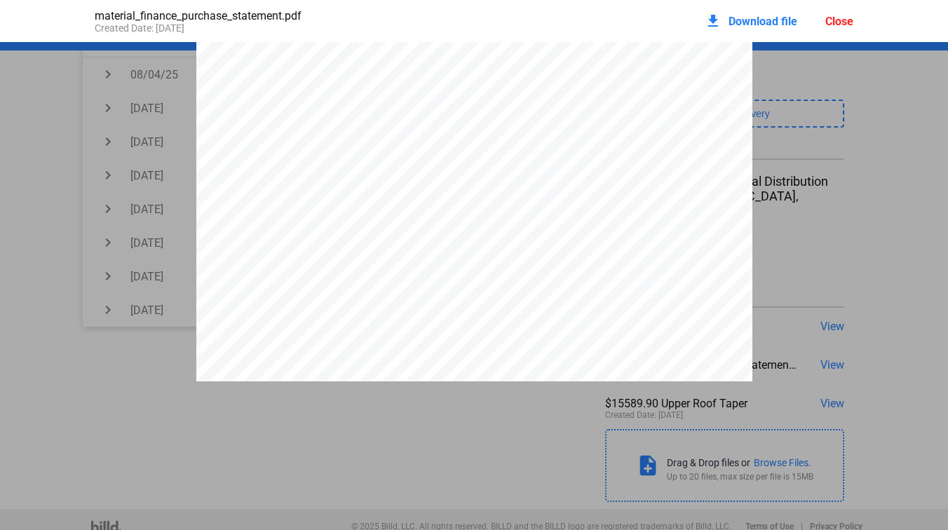
scroll to position [217, 0]
click at [746, 11] on div "download Download file" at bounding box center [751, 21] width 93 height 31
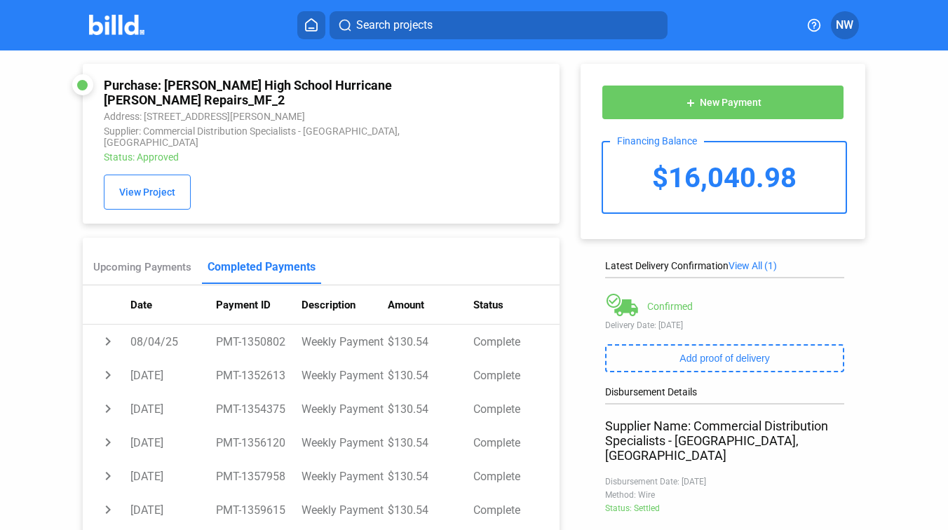
scroll to position [0, 0]
click at [157, 188] on span "View Project" at bounding box center [147, 193] width 56 height 11
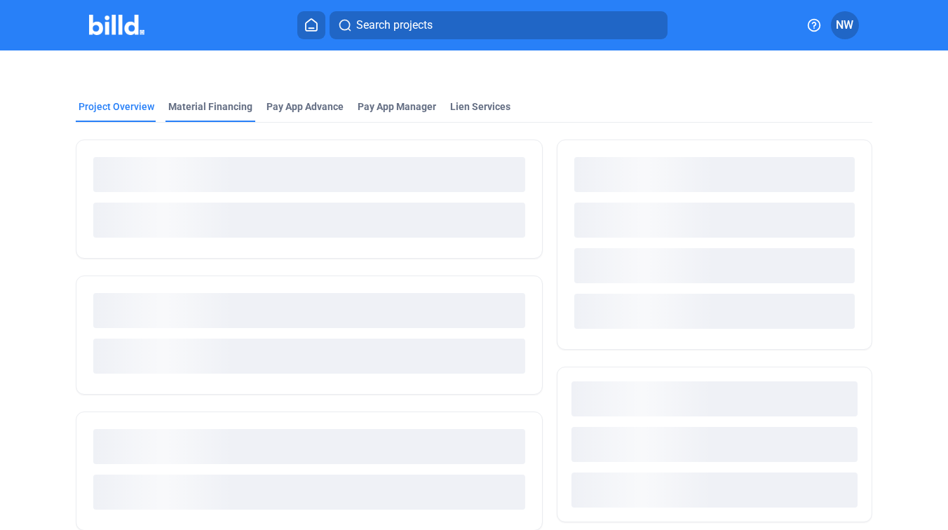
click at [214, 109] on div "Material Financing" at bounding box center [210, 107] width 84 height 14
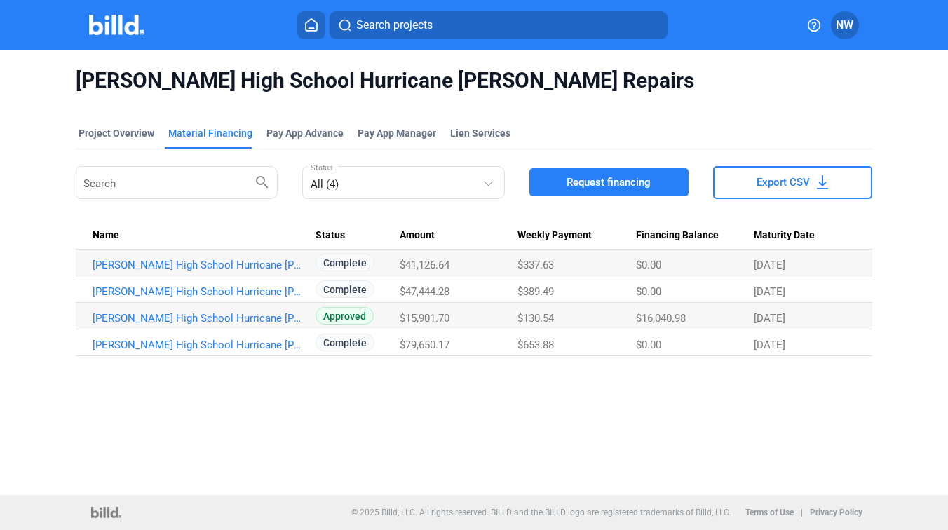
click at [256, 211] on div "Search search All (4) Status Request financing Export CSV Name Status Amount We…" at bounding box center [474, 259] width 797 height 193
click at [253, 400] on div "[PERSON_NAME] High School Hurricane [PERSON_NAME] Repairs Project Overview Mate…" at bounding box center [474, 273] width 948 height 445
click at [363, 405] on div "[PERSON_NAME] High School Hurricane [PERSON_NAME] Repairs Project Overview Mate…" at bounding box center [474, 273] width 948 height 445
click at [266, 350] on link "[PERSON_NAME] High School Hurricane [PERSON_NAME] Repairs_MF_1" at bounding box center [198, 345] width 211 height 13
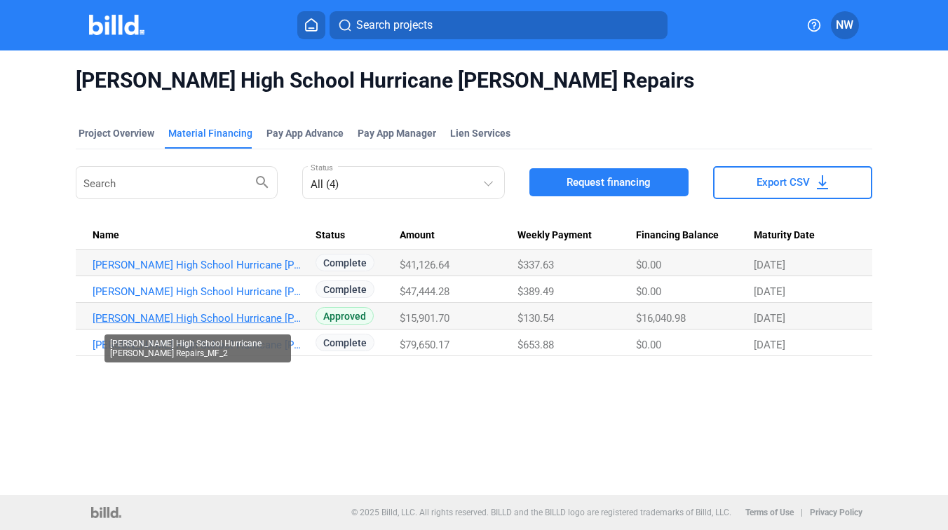
click at [230, 317] on link "[PERSON_NAME] High School Hurricane [PERSON_NAME] Repairs_MF_2" at bounding box center [198, 318] width 211 height 13
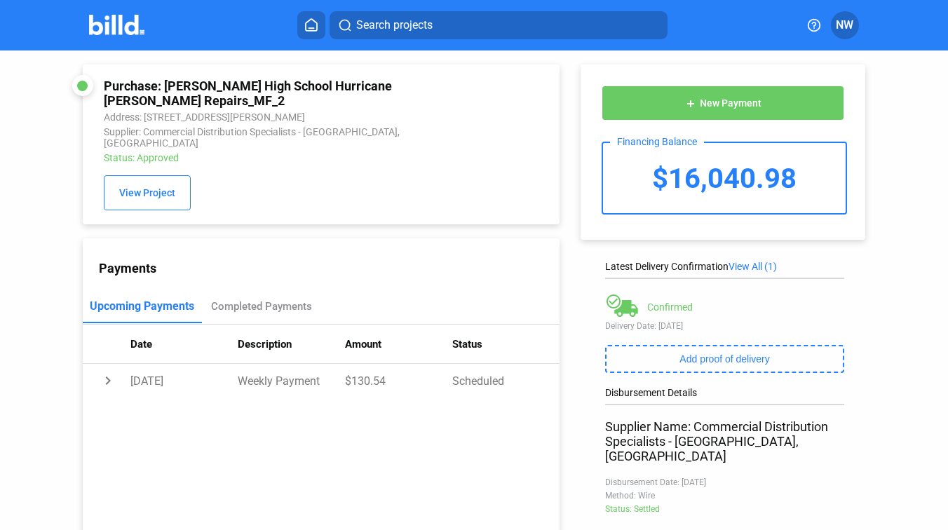
click at [121, 33] on img at bounding box center [116, 25] width 55 height 20
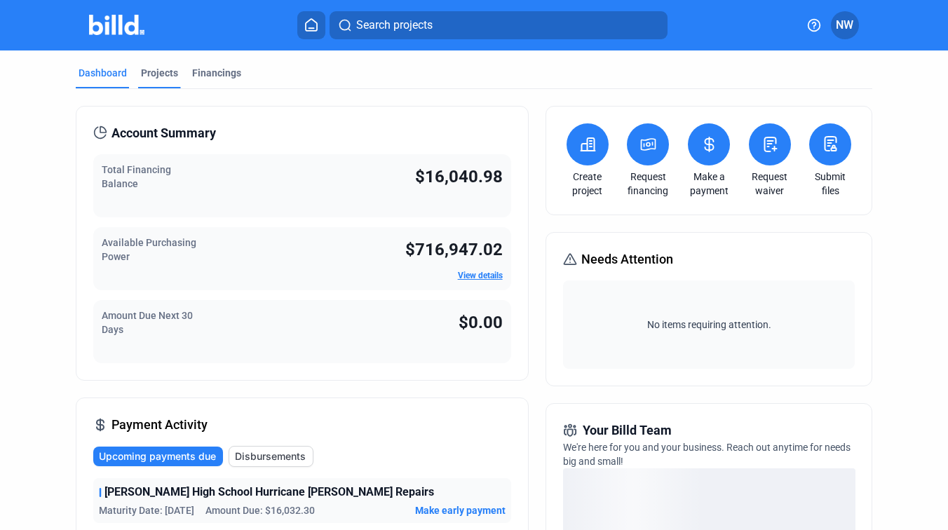
click at [155, 79] on div "Projects" at bounding box center [159, 73] width 37 height 14
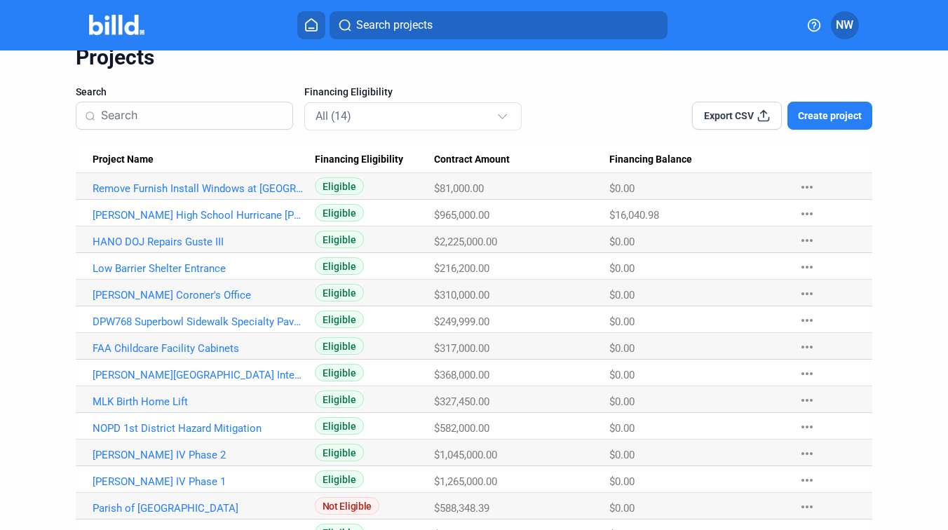
scroll to position [113, 0]
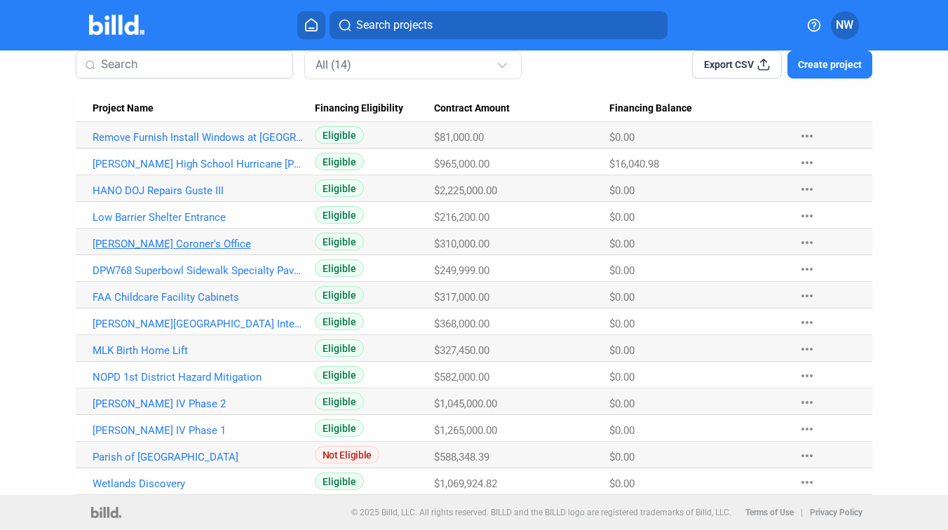
click at [168, 241] on link "[PERSON_NAME] Coroner's Office" at bounding box center [198, 244] width 211 height 13
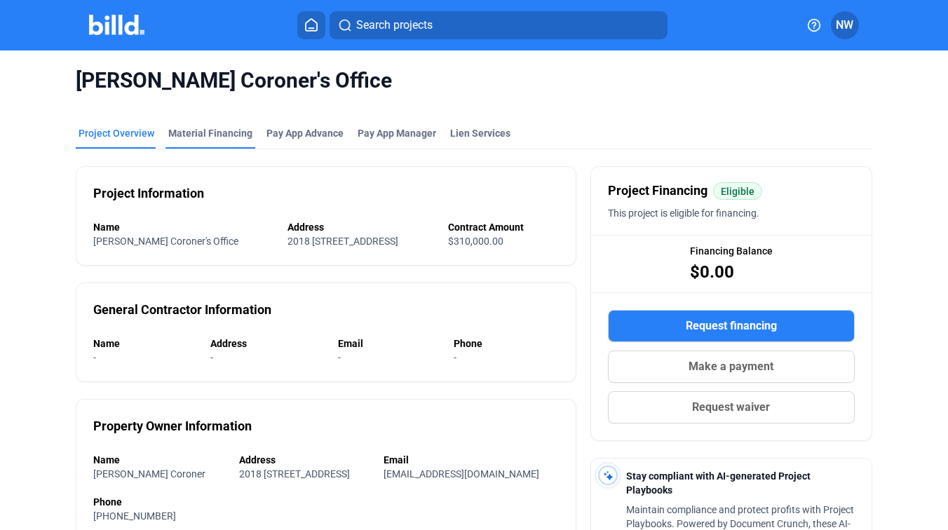
click at [184, 126] on div "Material Financing" at bounding box center [210, 133] width 84 height 14
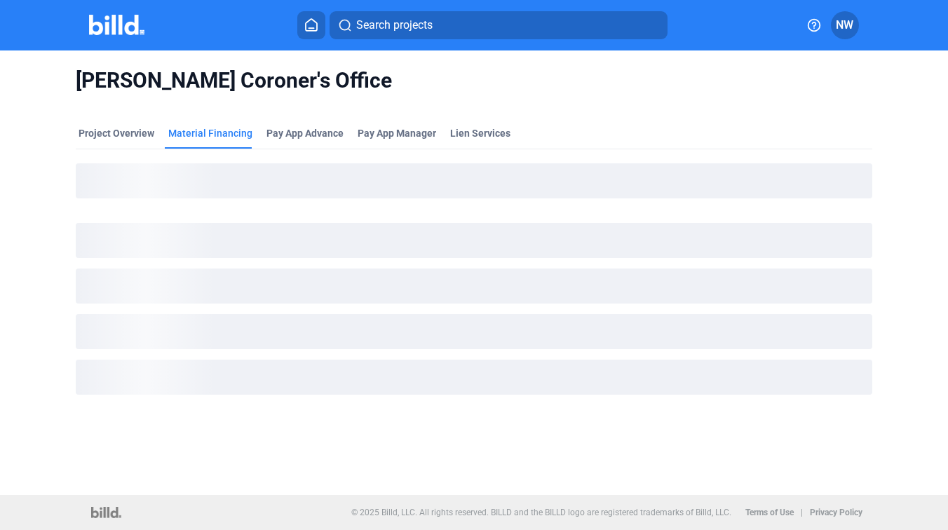
click at [566, 109] on div "[PERSON_NAME] Coroner's Office" at bounding box center [474, 81] width 797 height 60
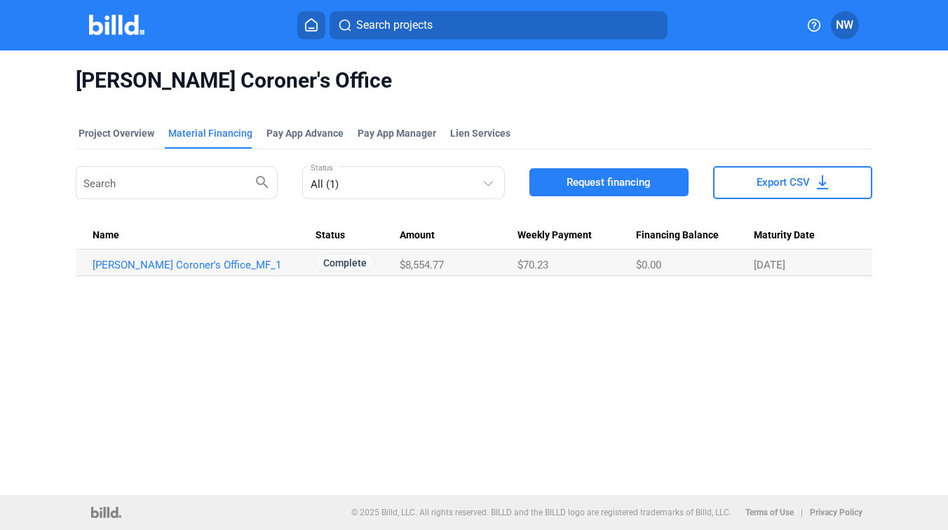
click at [511, 329] on div "[PERSON_NAME] Coroner's Office Project Overview Material Financing Pay App Adva…" at bounding box center [474, 273] width 948 height 445
